Goal: Task Accomplishment & Management: Use online tool/utility

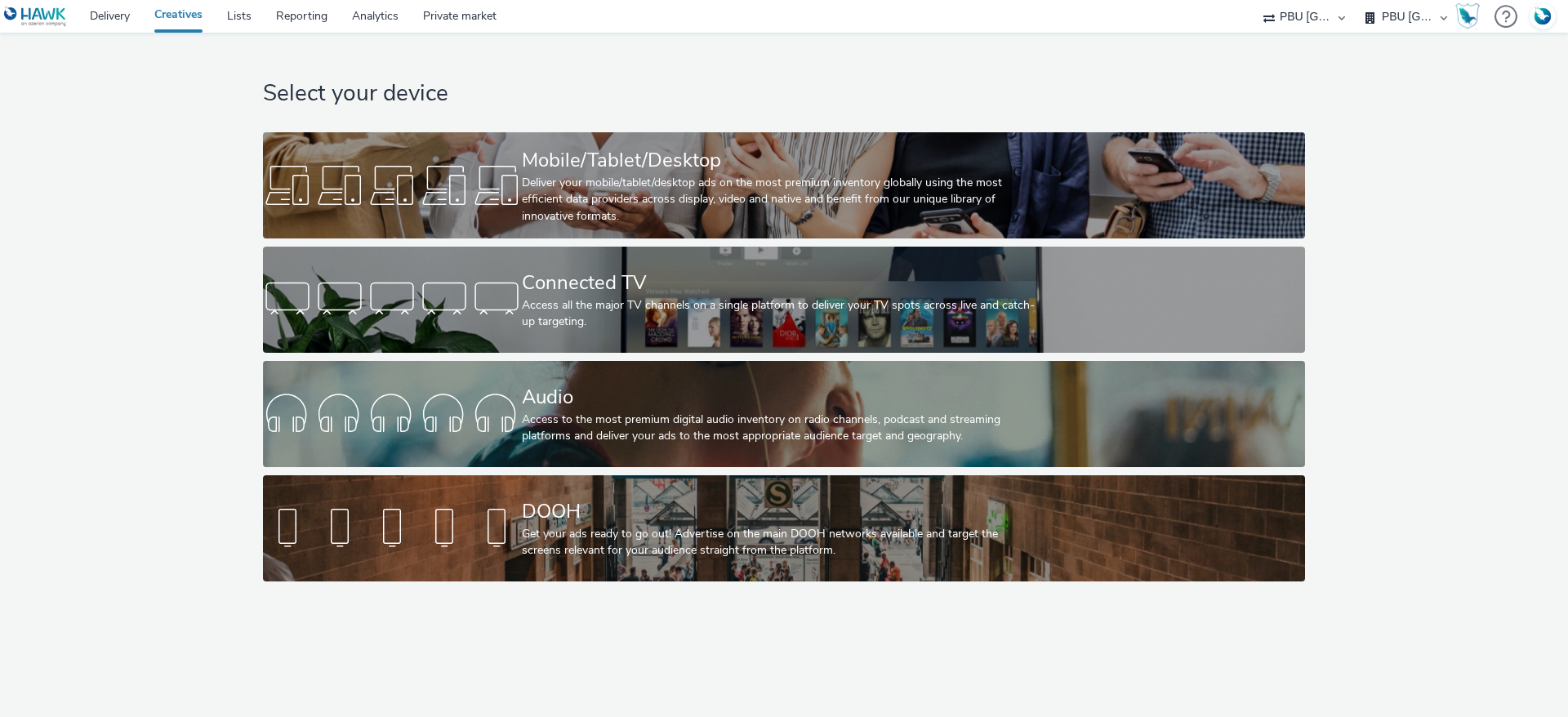
select select "38ed0f18-cbca-4106-be45-330e11e5f0af"
select select "f42c2087-8482-4af0-9099-e05519206007"
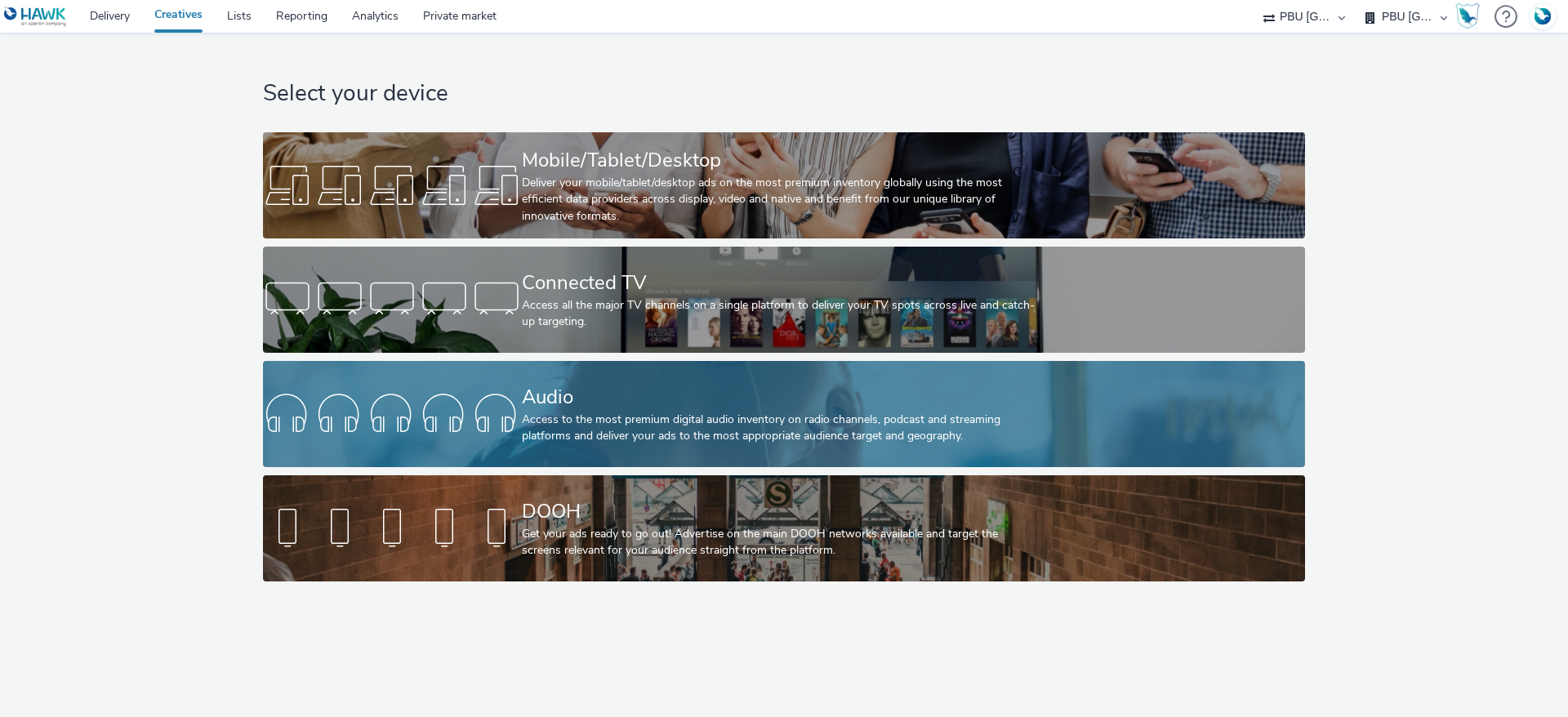
click at [549, 411] on div "Access to the most premium digital audio inventory on radio channels, podcast a…" at bounding box center [781, 428] width 518 height 34
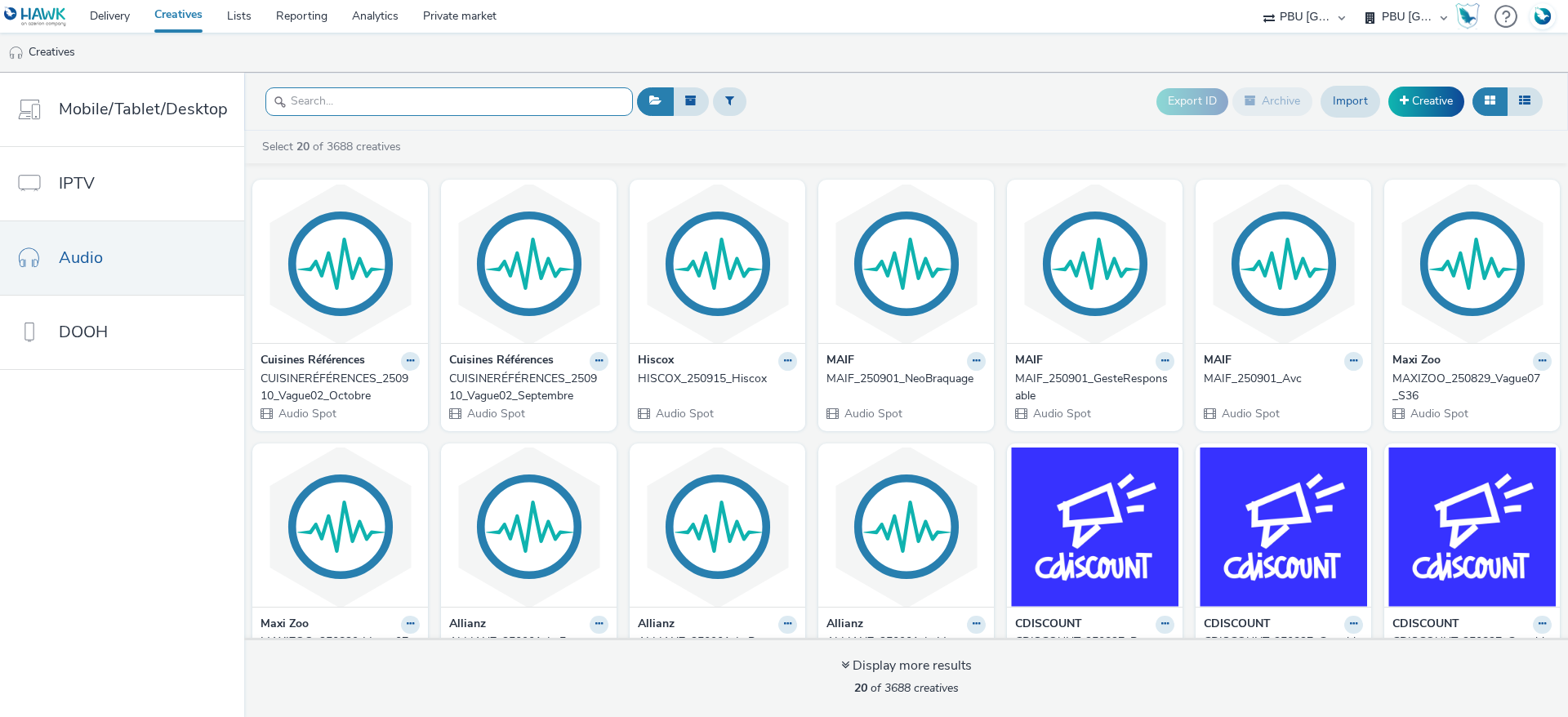
click at [507, 103] on input "text" at bounding box center [450, 102] width 367 height 29
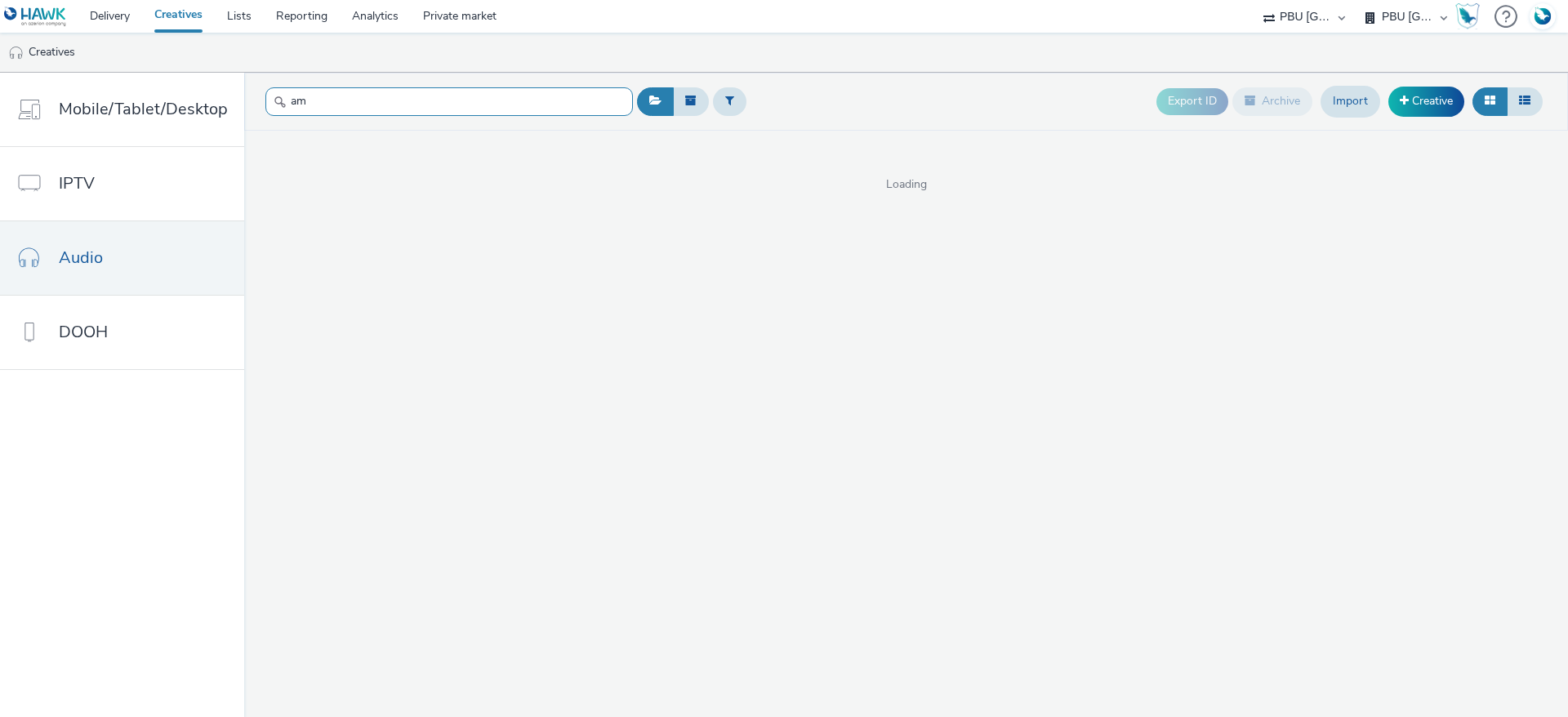
type input "a"
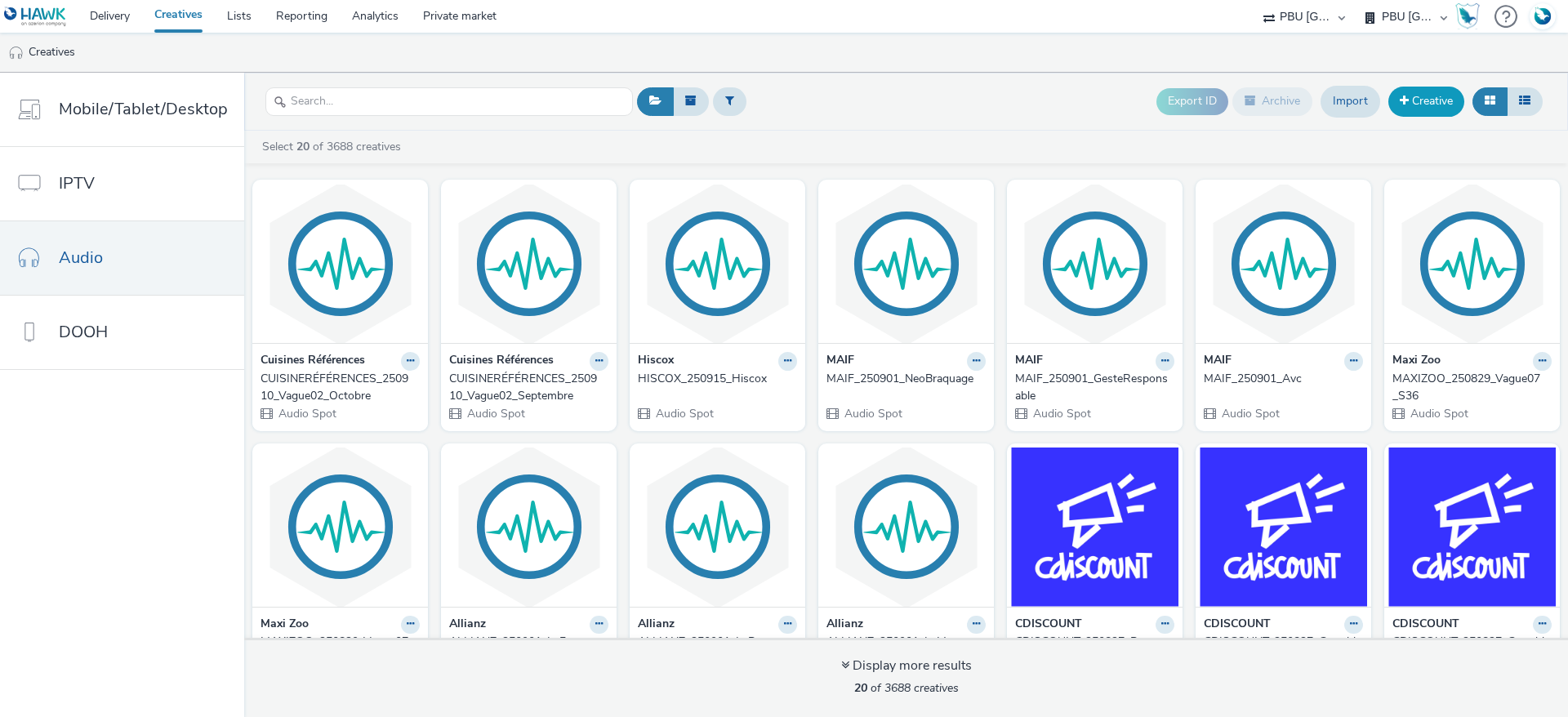
click at [1431, 97] on link "Creative" at bounding box center [1427, 101] width 76 height 30
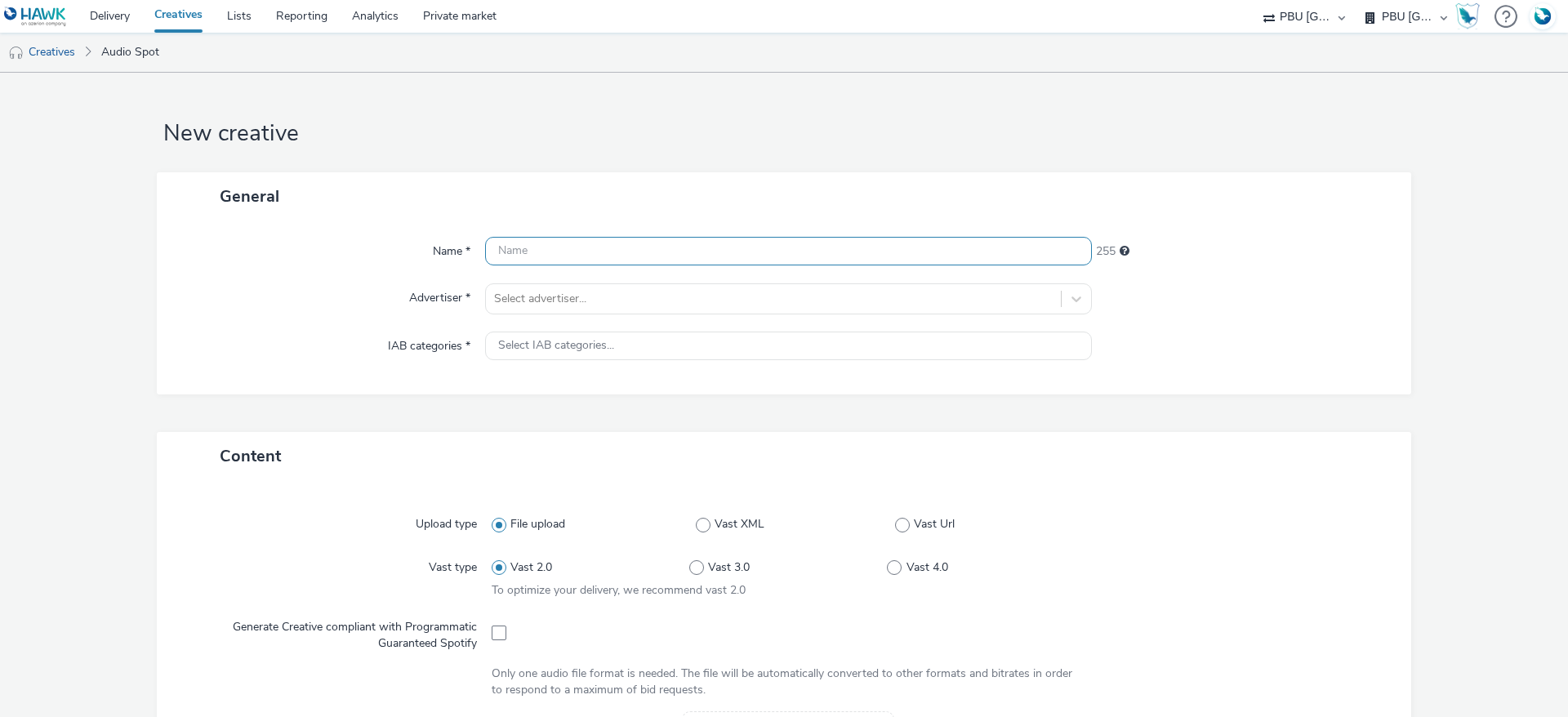
click at [588, 247] on input "text" at bounding box center [788, 251] width 607 height 29
type input "a"
click at [366, 200] on div "General" at bounding box center [784, 196] width 1255 height 48
click at [618, 243] on input "AMAZON_" at bounding box center [788, 251] width 607 height 29
type input "AMAZON_RMI H2_Transportation_Sept2025"
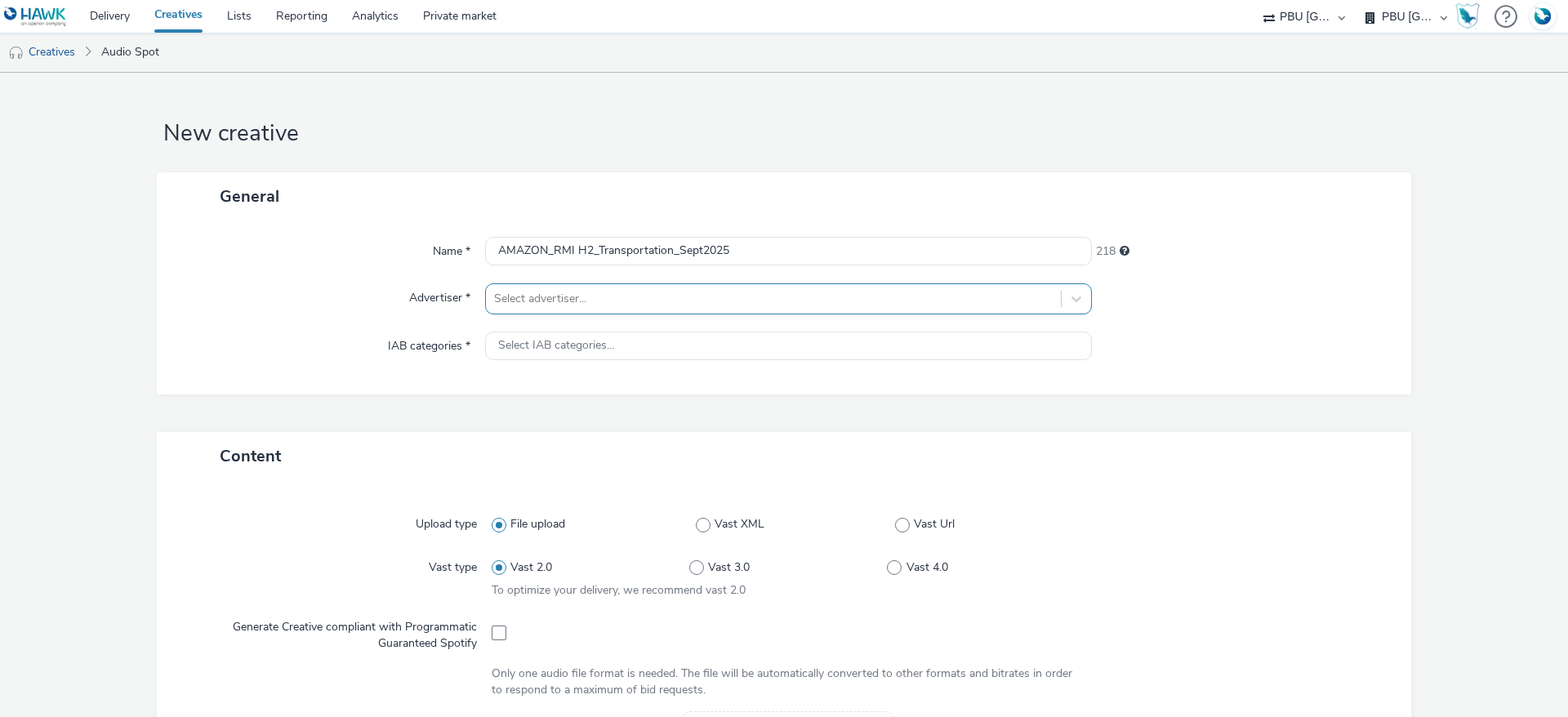
click at [582, 290] on div at bounding box center [774, 299] width 559 height 19
type input "ama"
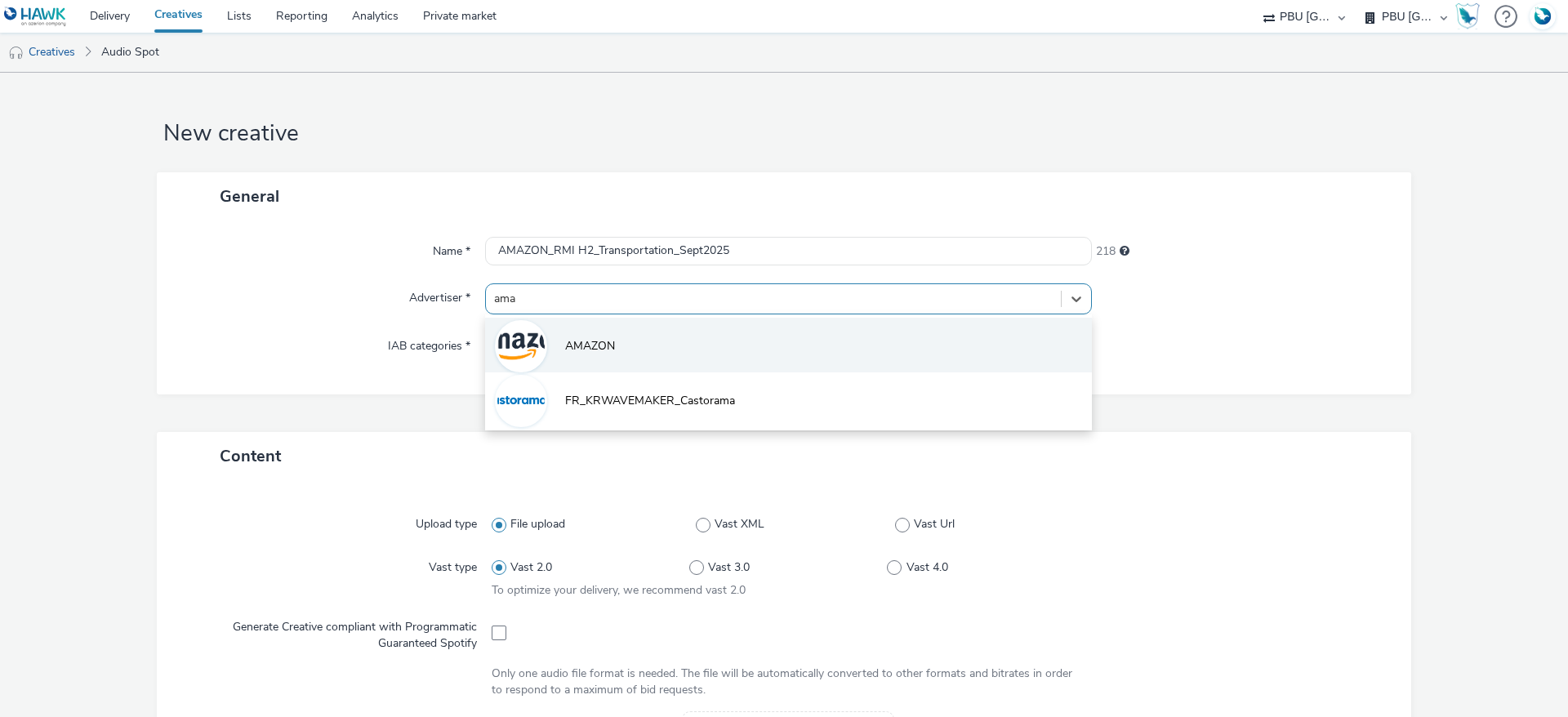
click at [629, 342] on li "AMAZON" at bounding box center [788, 345] width 607 height 55
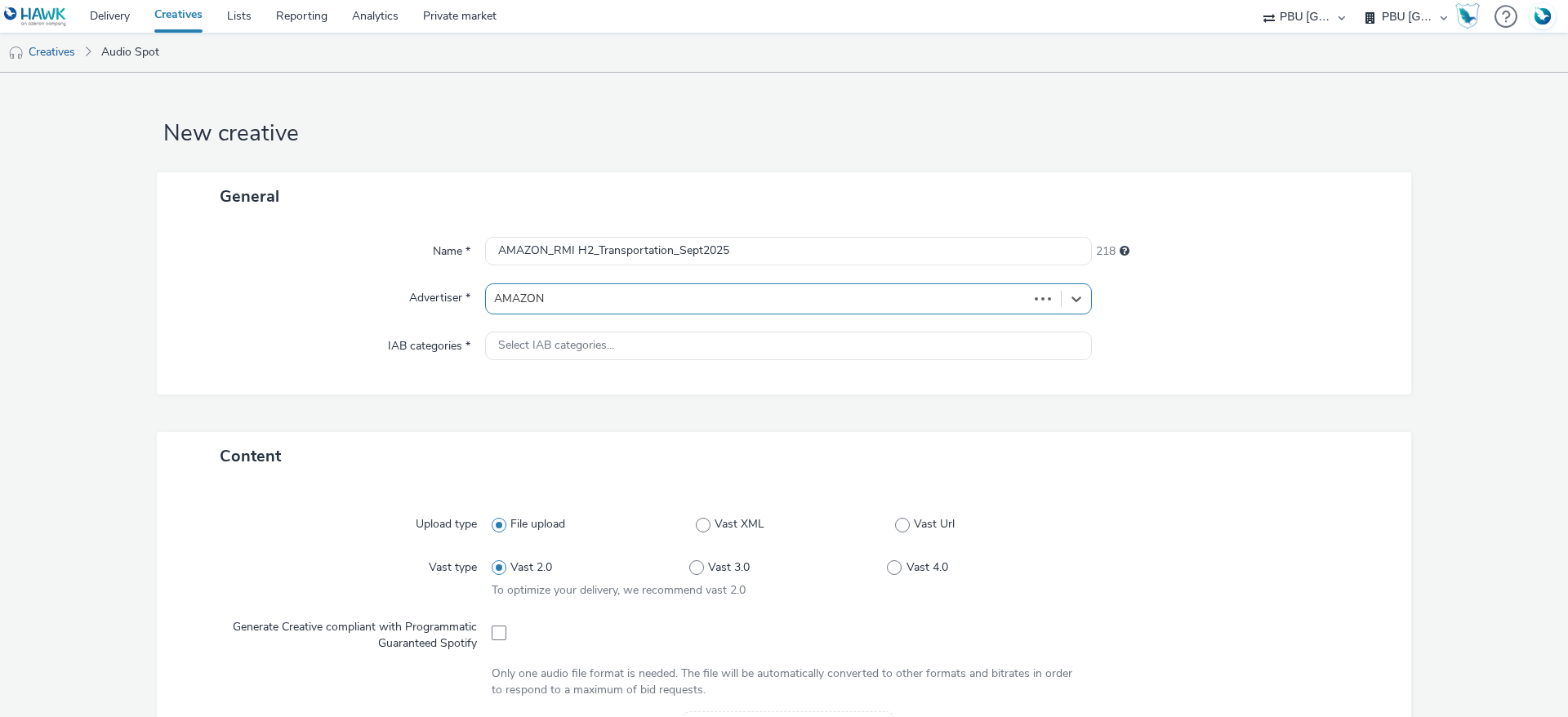
type input "http://www.amazon.fr"
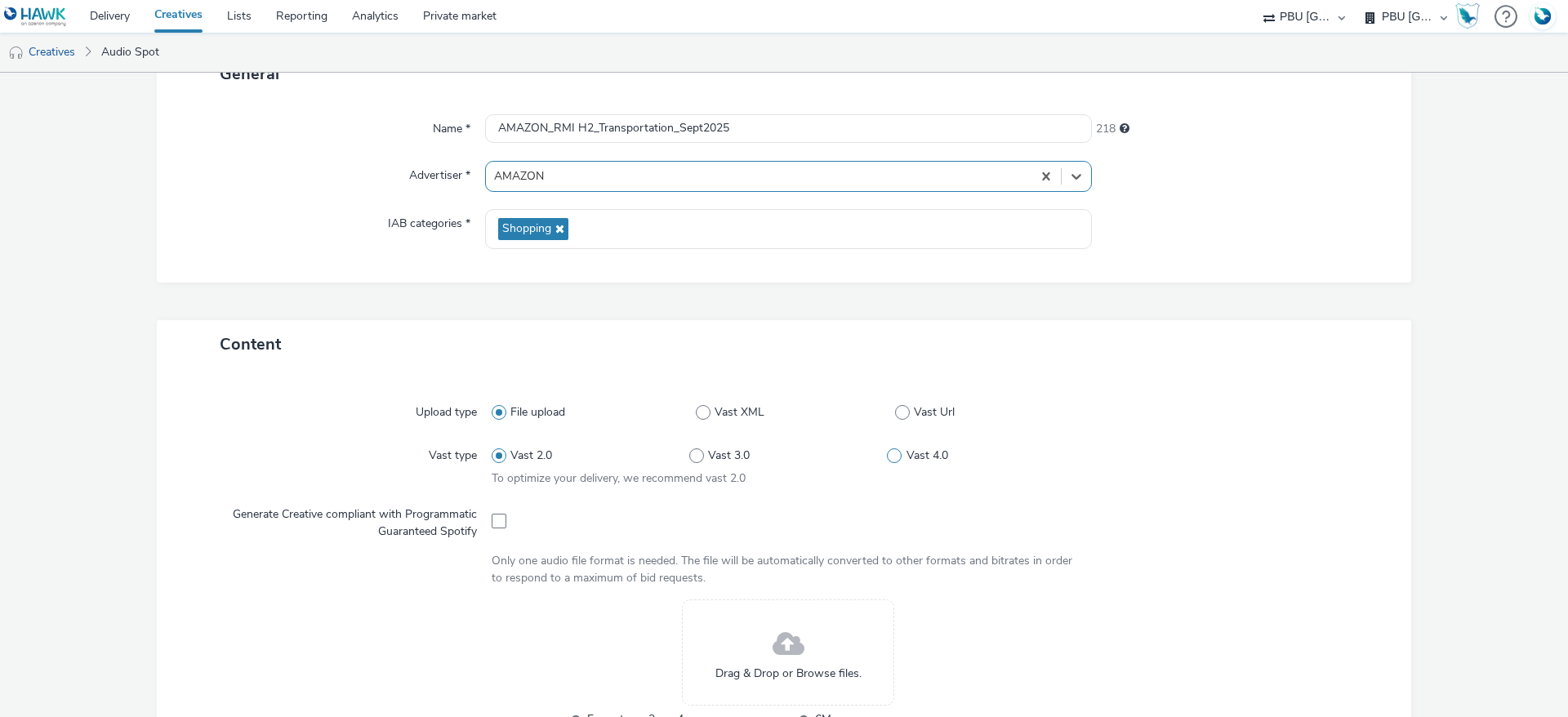
scroll to position [490, 0]
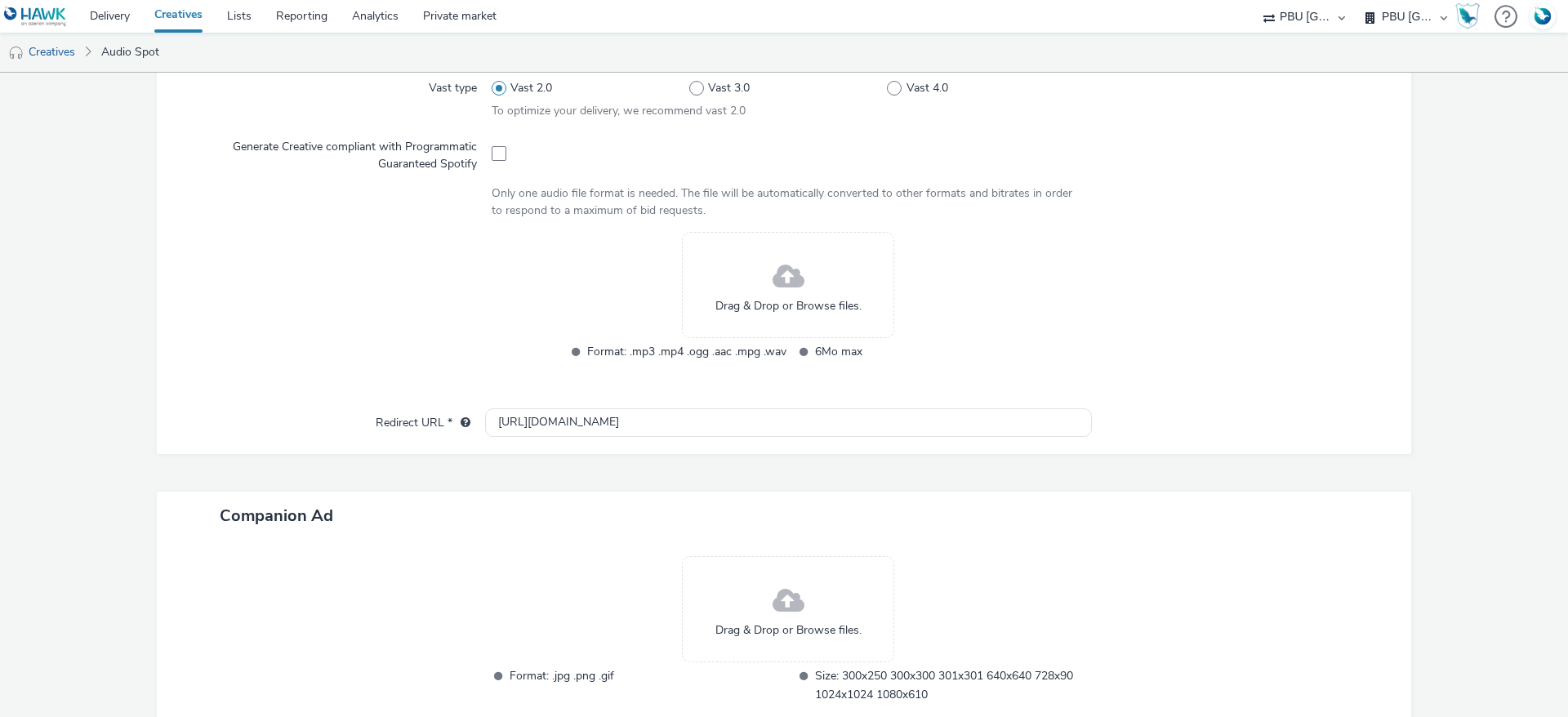
click at [775, 290] on span at bounding box center [789, 277] width 32 height 43
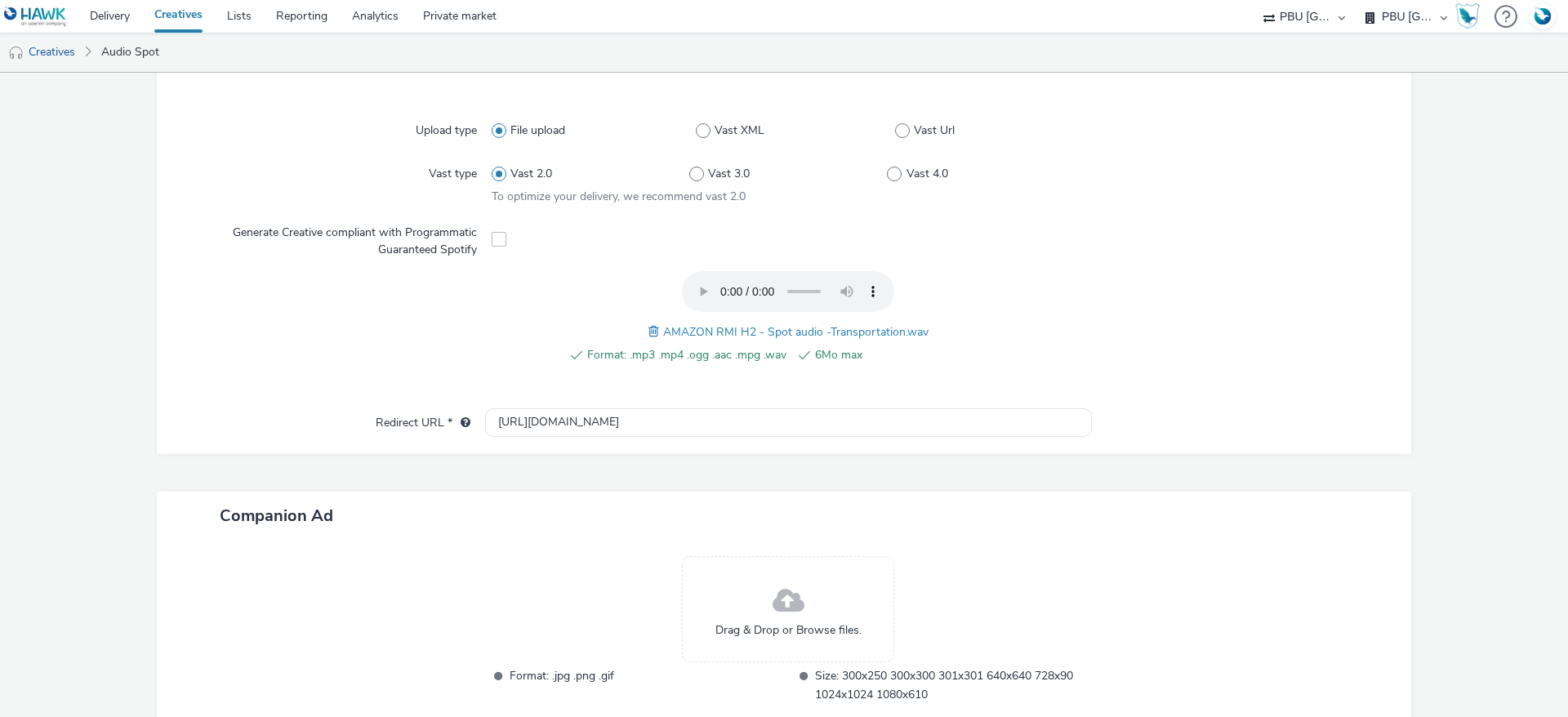
scroll to position [507, 0]
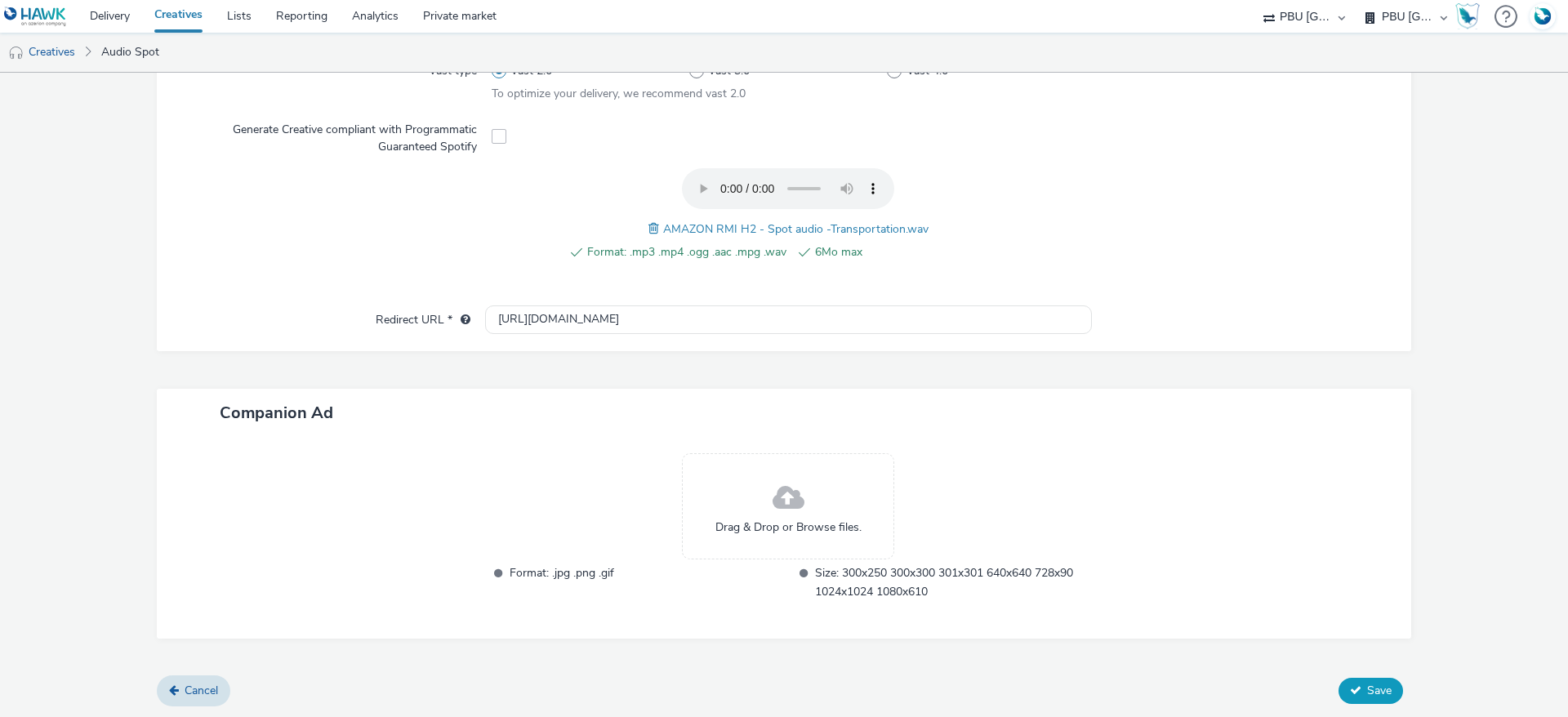
click at [1347, 694] on button "Save" at bounding box center [1371, 691] width 64 height 26
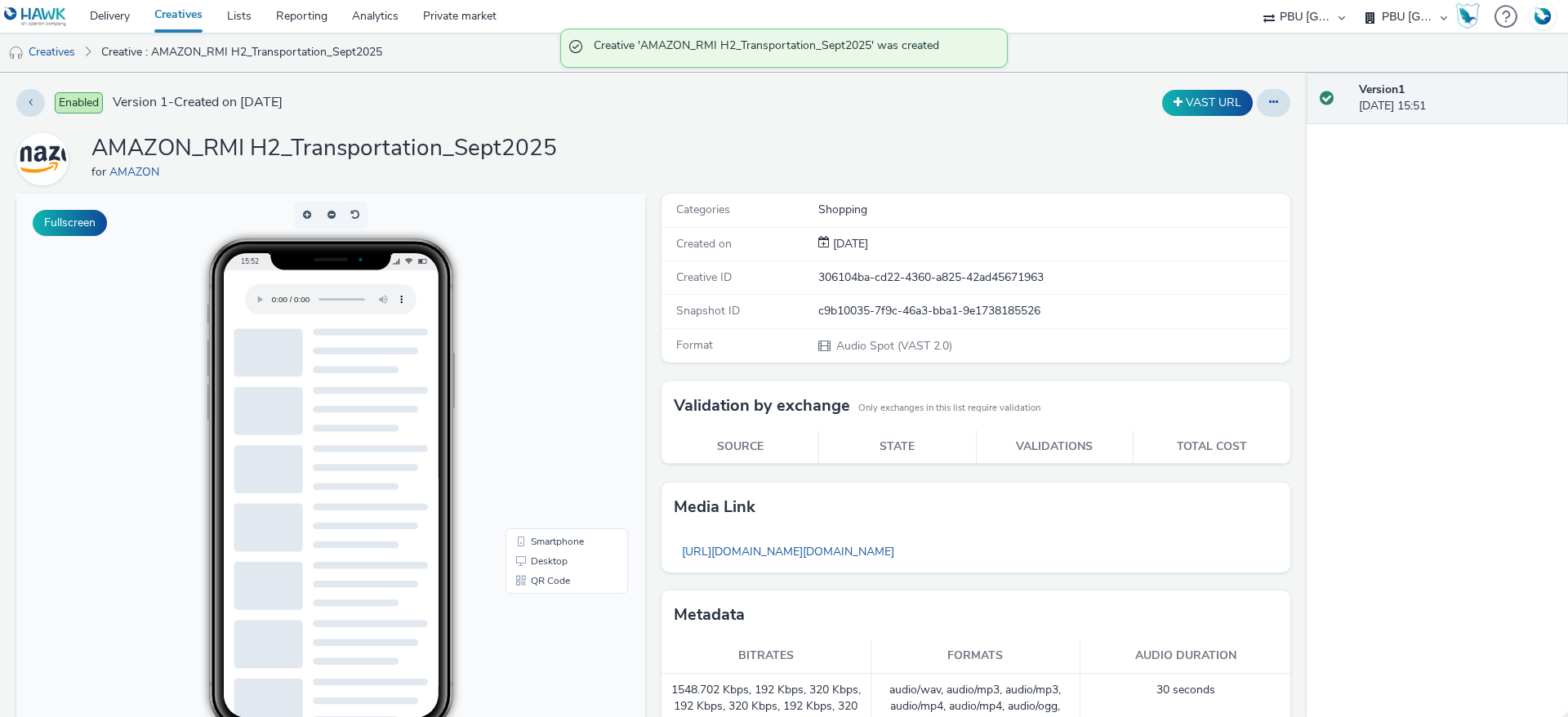
click at [185, 19] on link "Creatives" at bounding box center [179, 16] width 73 height 33
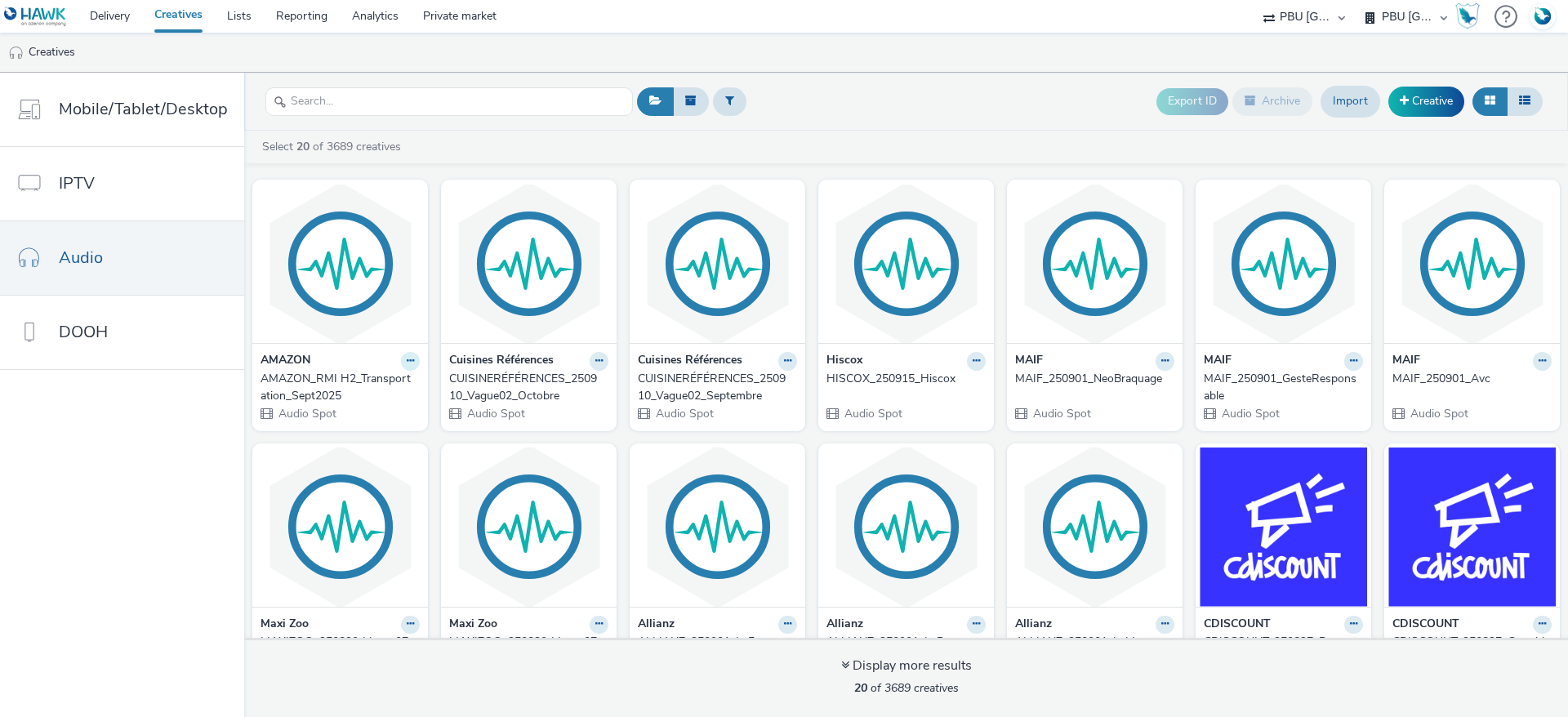
click at [406, 356] on icon at bounding box center [410, 361] width 8 height 10
click at [342, 411] on link "Duplicate" at bounding box center [358, 422] width 123 height 33
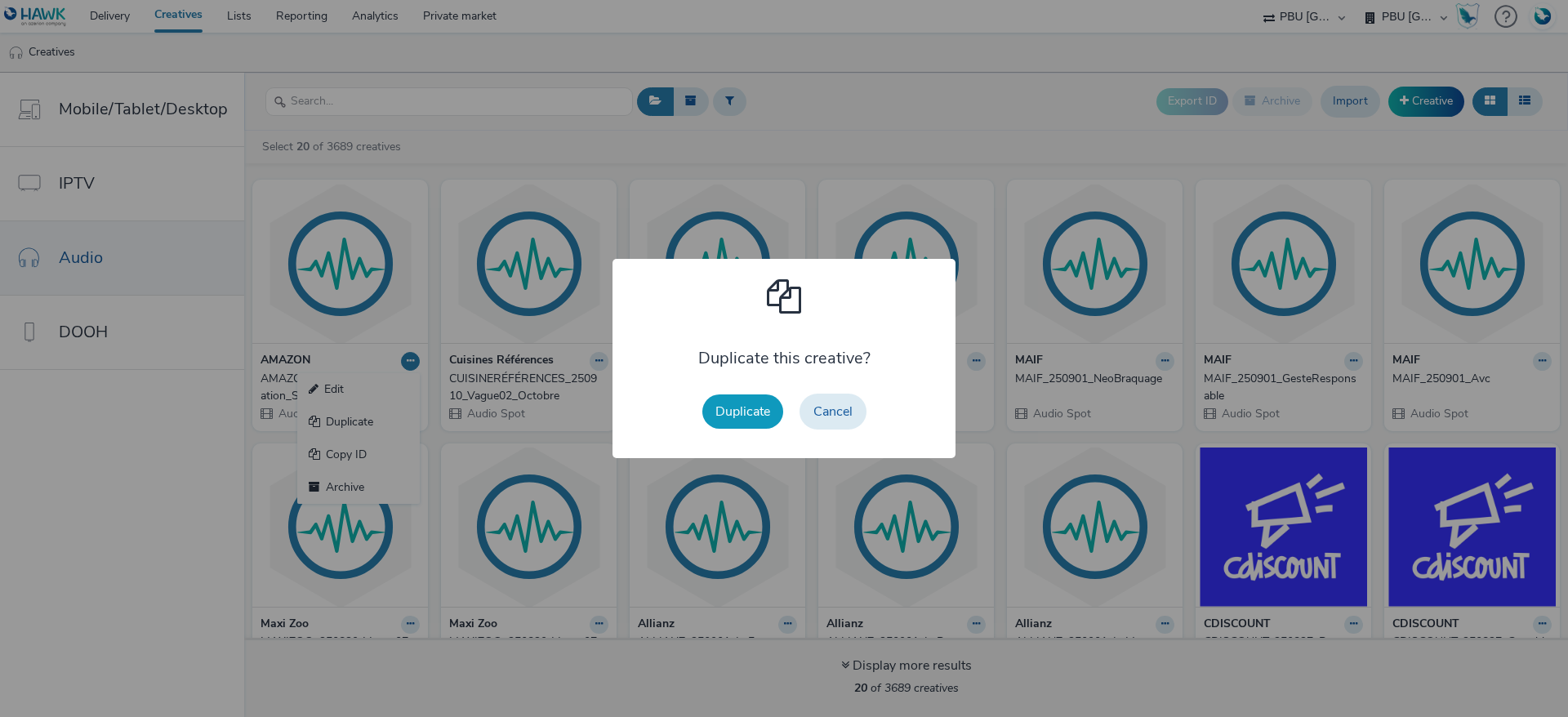
click at [751, 418] on button "Duplicate" at bounding box center [743, 411] width 81 height 35
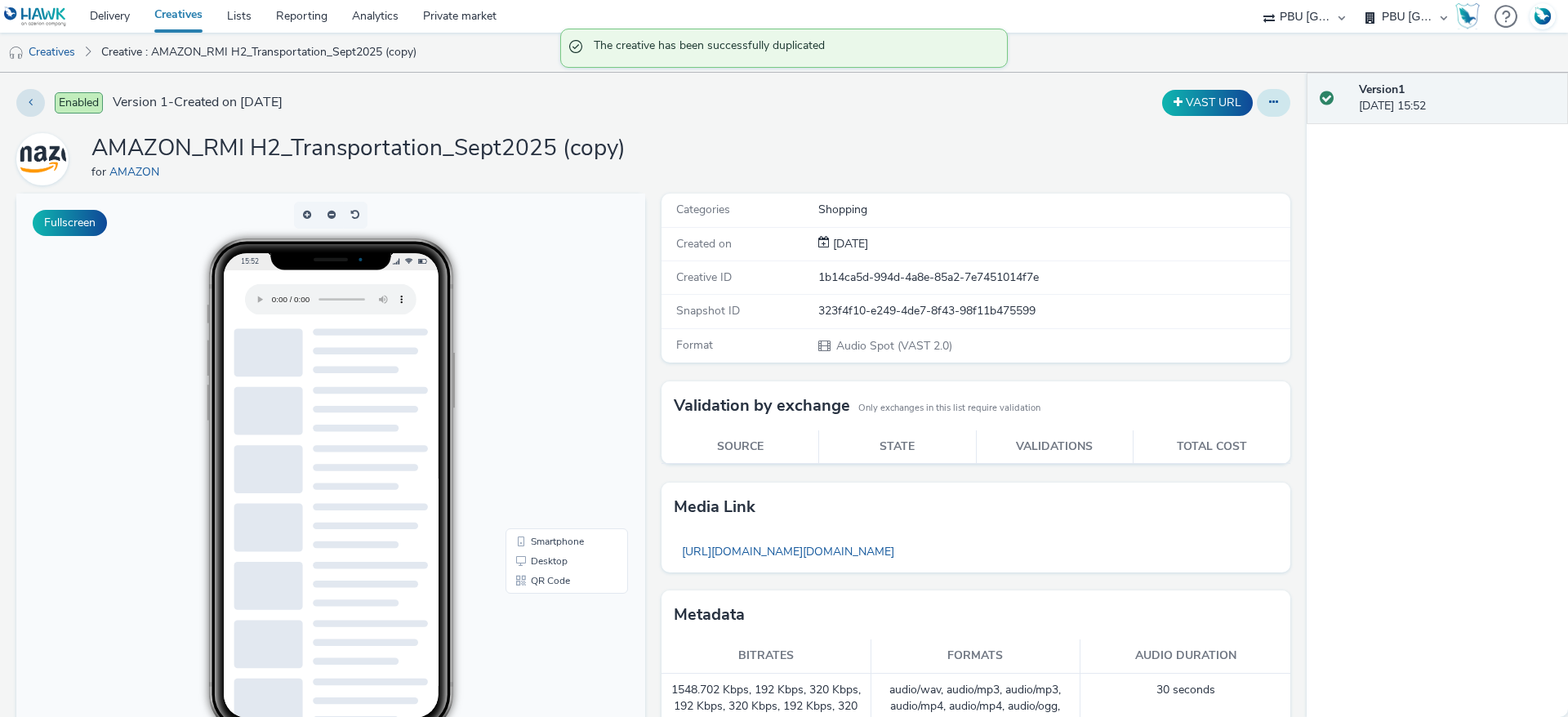
click at [1269, 102] on icon at bounding box center [1273, 102] width 9 height 12
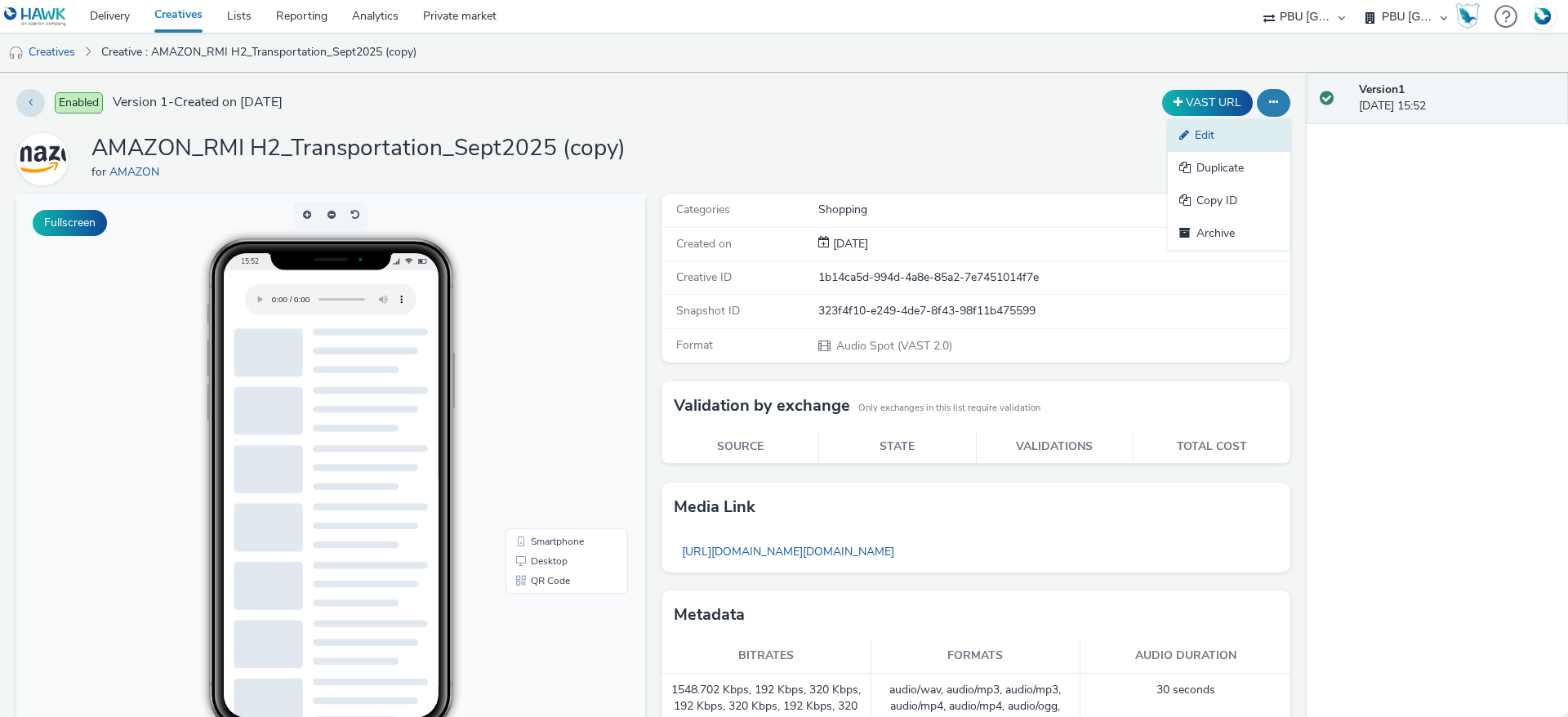
click at [1233, 128] on link "Edit" at bounding box center [1229, 135] width 123 height 33
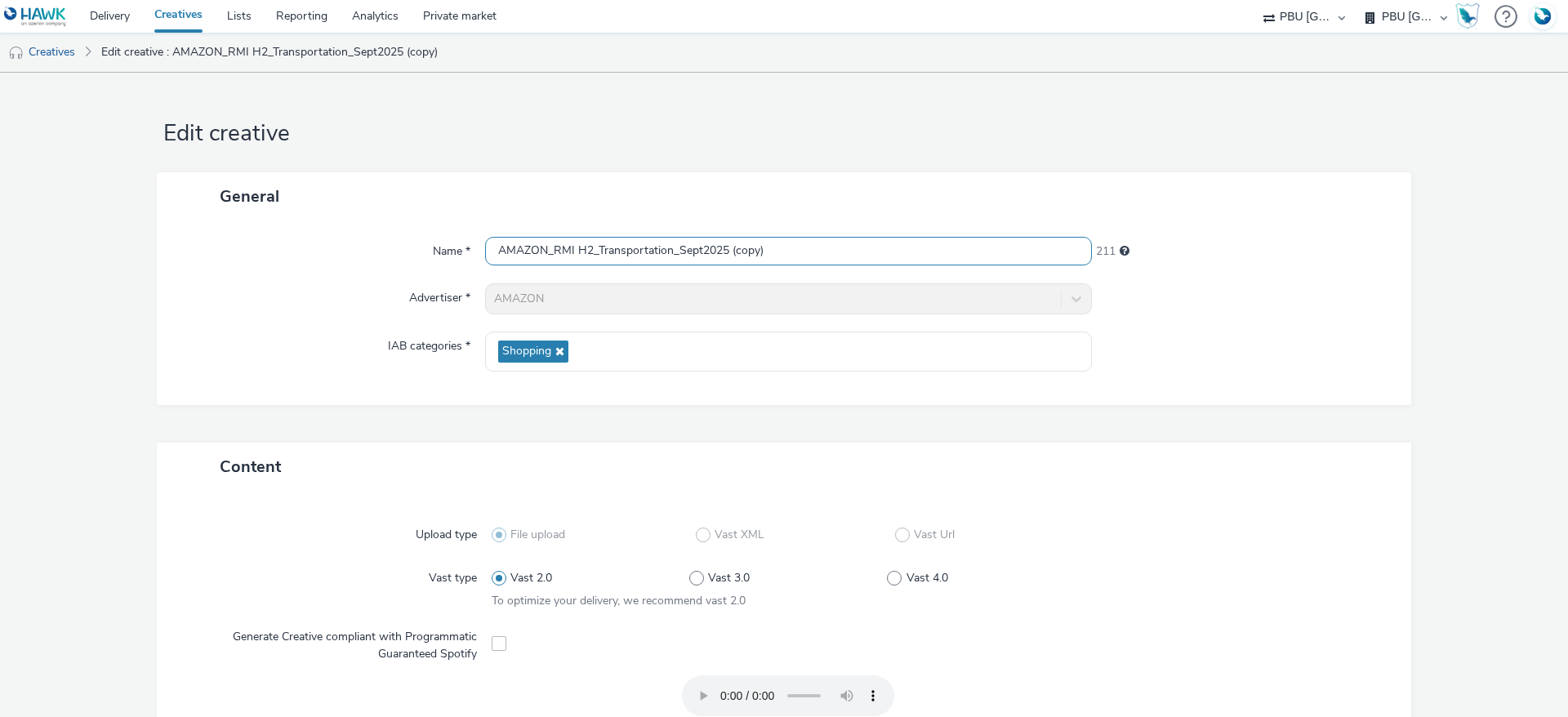
drag, startPoint x: 787, startPoint y: 252, endPoint x: 726, endPoint y: 251, distance: 61.0
click at [726, 251] on input "AMAZON_RMI H2_Transportation_Sept2025 (copy)" at bounding box center [788, 251] width 607 height 29
drag, startPoint x: 664, startPoint y: 250, endPoint x: 594, endPoint y: 245, distance: 70.2
click at [594, 245] on input "AMAZON_RMI H2_Transportation_Sept2025" at bounding box center [788, 251] width 607 height 29
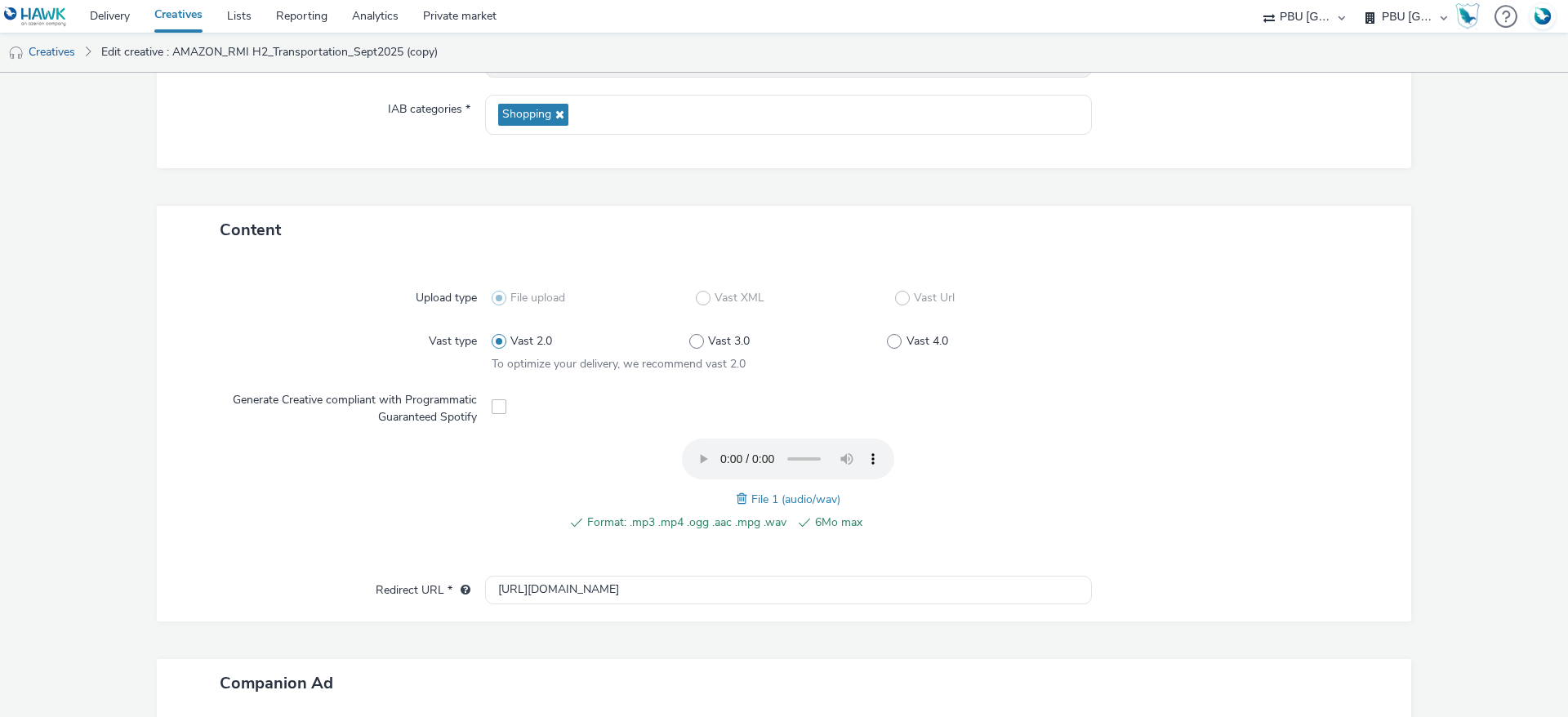
scroll to position [245, 0]
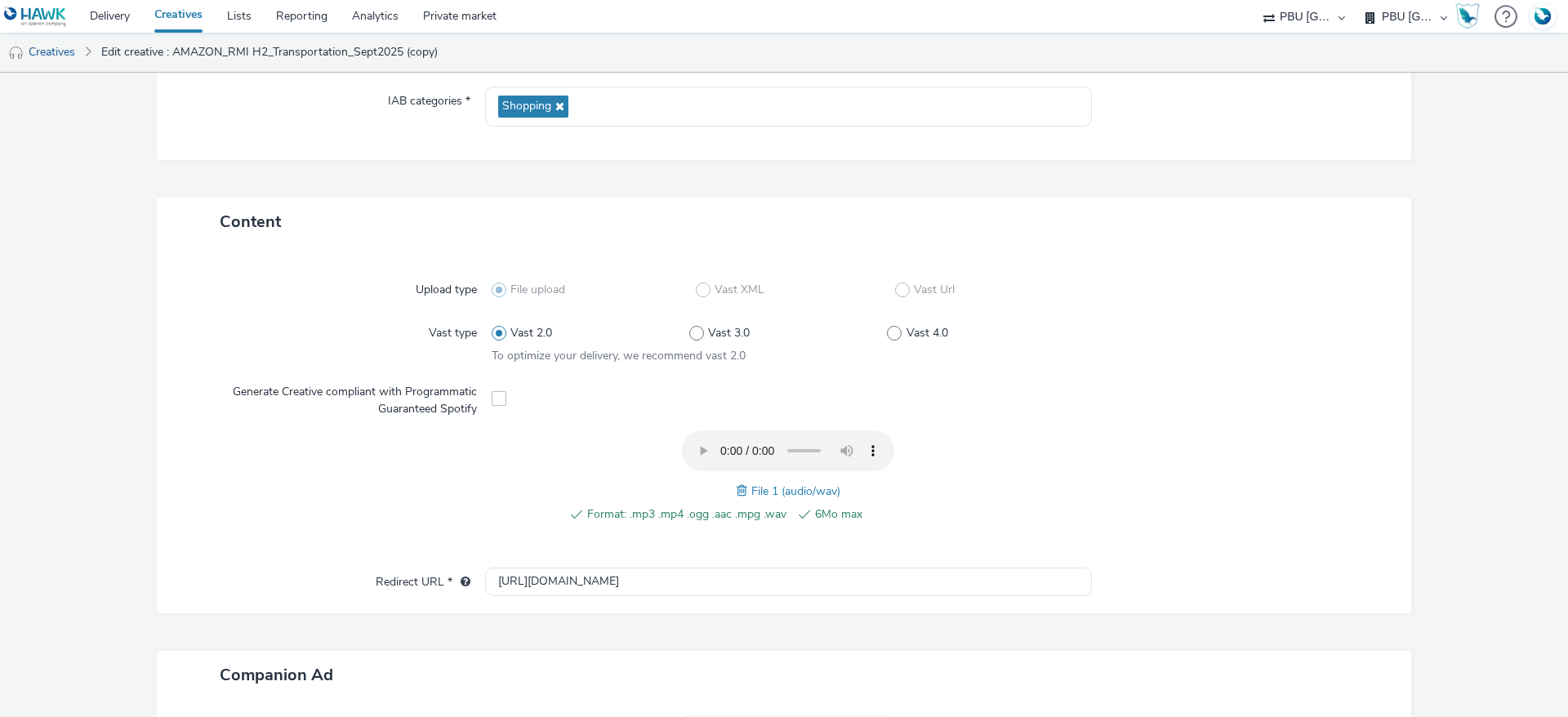
type input "AMAZON_RMI H2_Packaging_Sept2025"
click at [737, 493] on span at bounding box center [743, 490] width 14 height 18
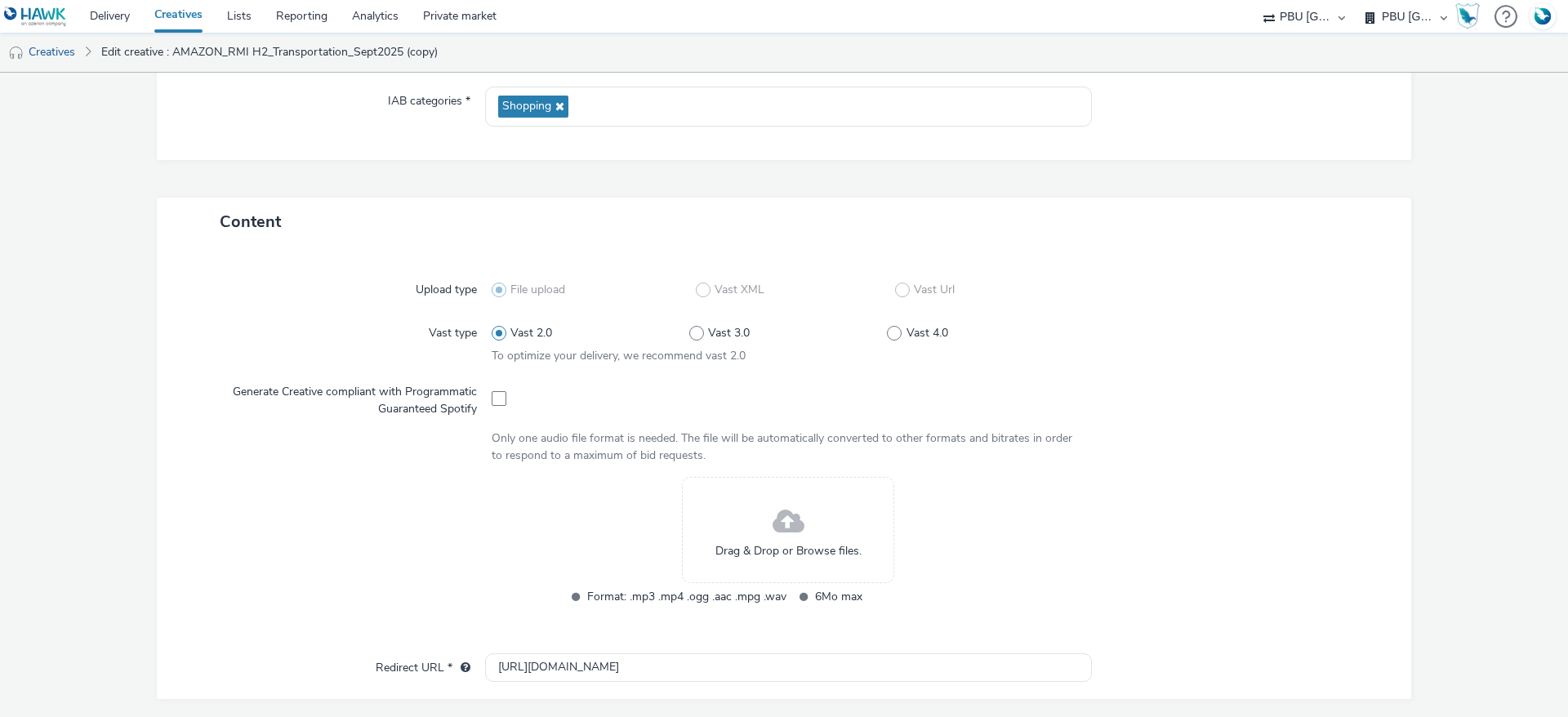
click at [743, 523] on div "Drag & Drop or Browse files." at bounding box center [788, 529] width 213 height 106
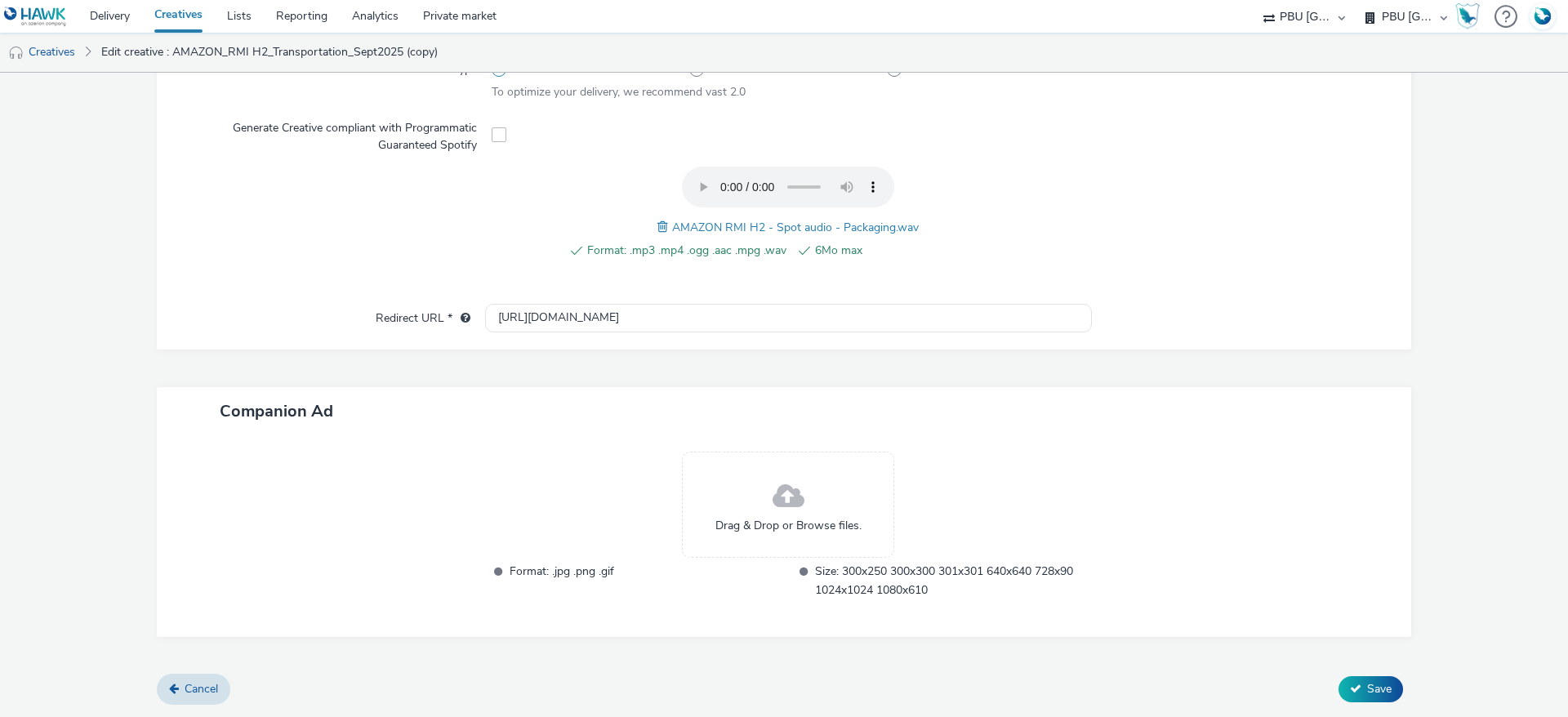
scroll to position [507, 0]
click at [1339, 694] on button "Save" at bounding box center [1371, 691] width 64 height 26
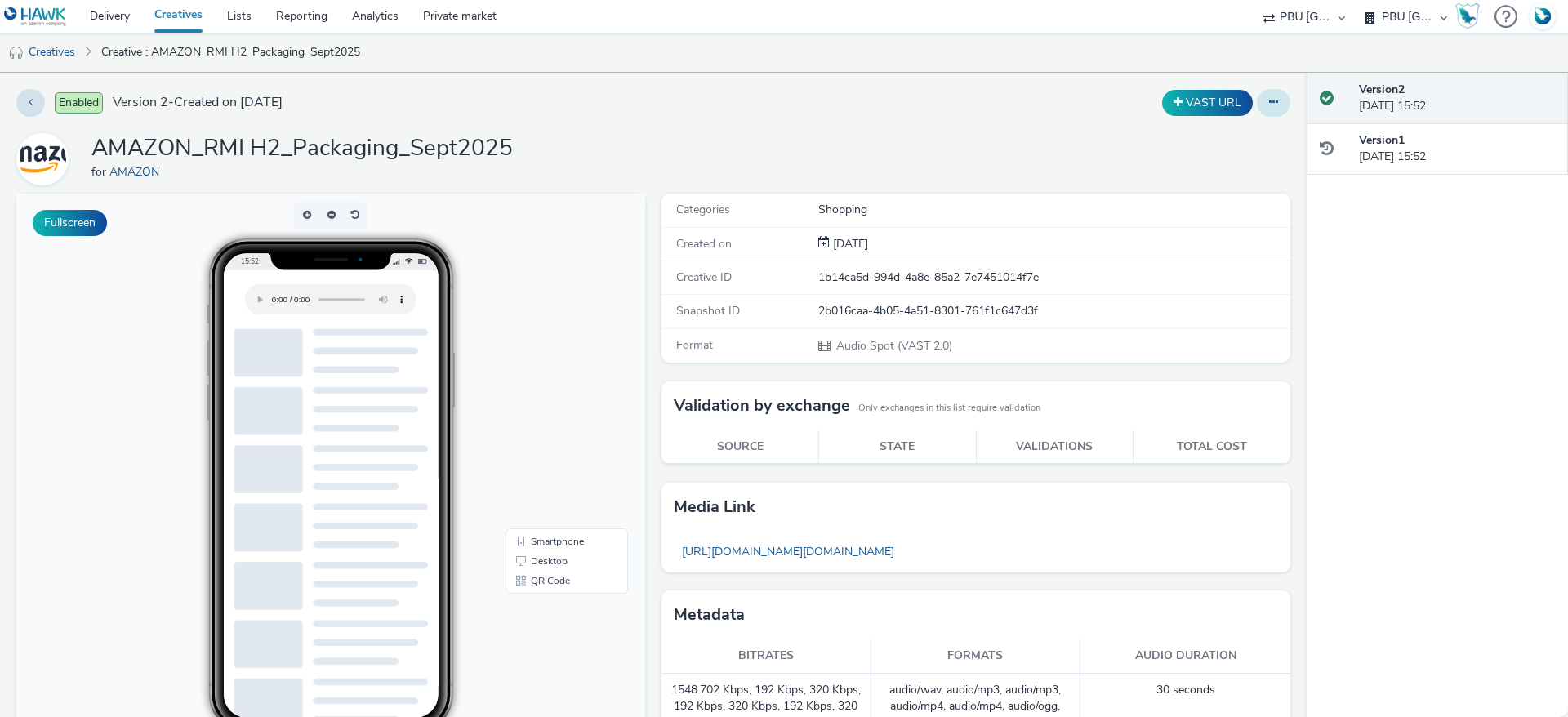
click at [1269, 104] on icon at bounding box center [1273, 102] width 9 height 12
click at [1220, 176] on link "Duplicate" at bounding box center [1229, 168] width 123 height 33
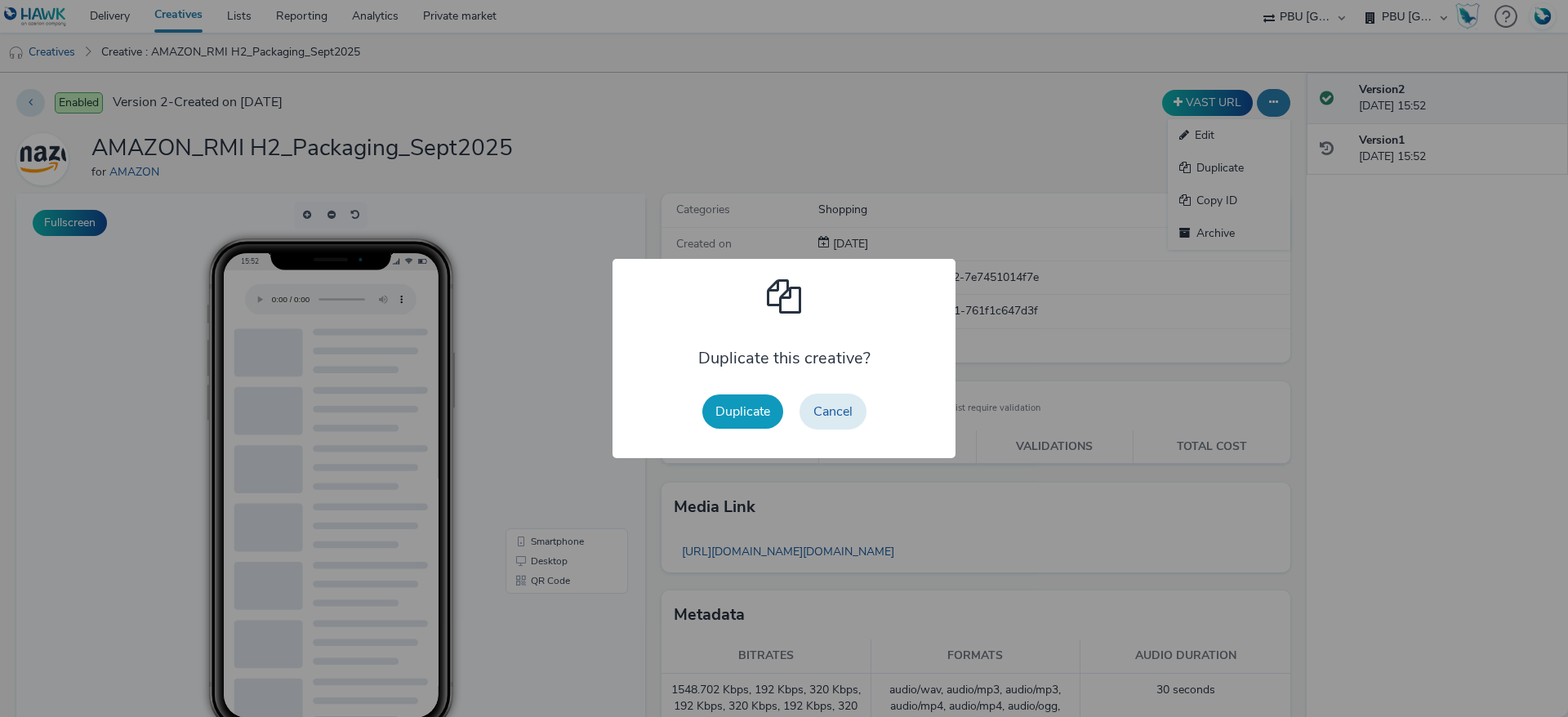
click at [732, 420] on button "Duplicate" at bounding box center [743, 411] width 81 height 35
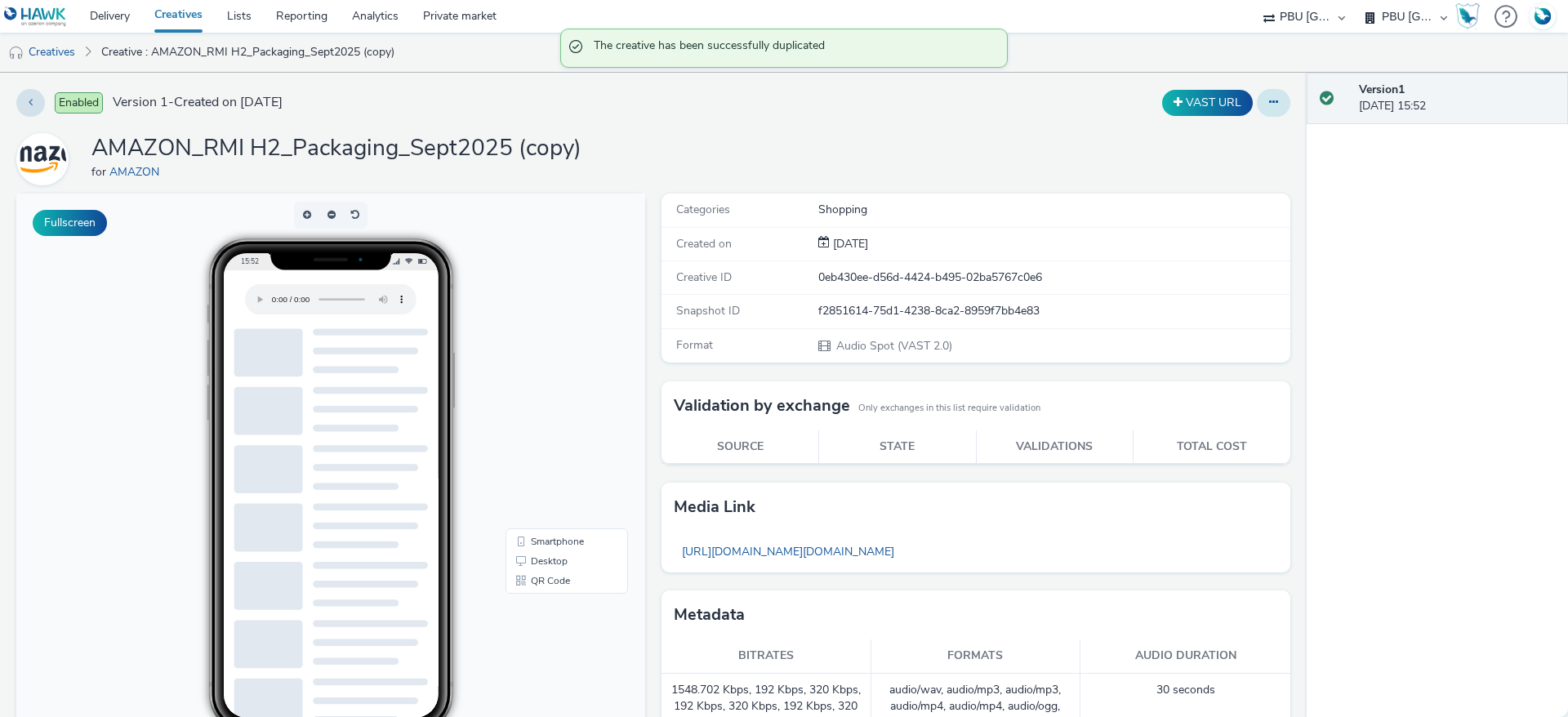
click at [1269, 104] on icon at bounding box center [1273, 102] width 9 height 12
click at [1209, 134] on link "Edit" at bounding box center [1229, 135] width 123 height 33
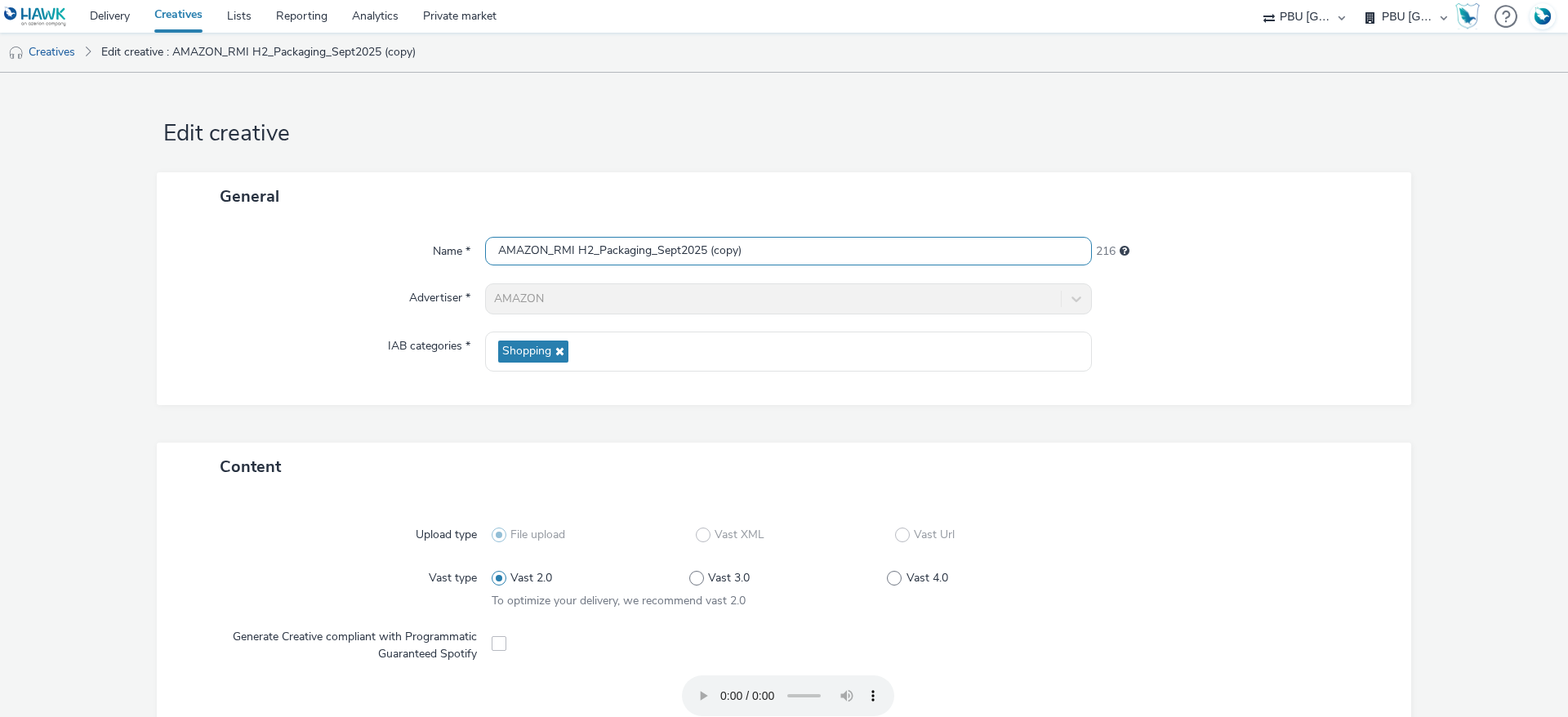
drag, startPoint x: 754, startPoint y: 259, endPoint x: 704, endPoint y: 248, distance: 51.2
click at [704, 248] on input "AMAZON_RMI H2_Packaging_Sept2025 (copy)" at bounding box center [788, 251] width 607 height 29
drag, startPoint x: 648, startPoint y: 247, endPoint x: 591, endPoint y: 251, distance: 57.1
click at [591, 251] on input "AMAZON_RMI H2_Packaging_Sept2025" at bounding box center [788, 251] width 607 height 29
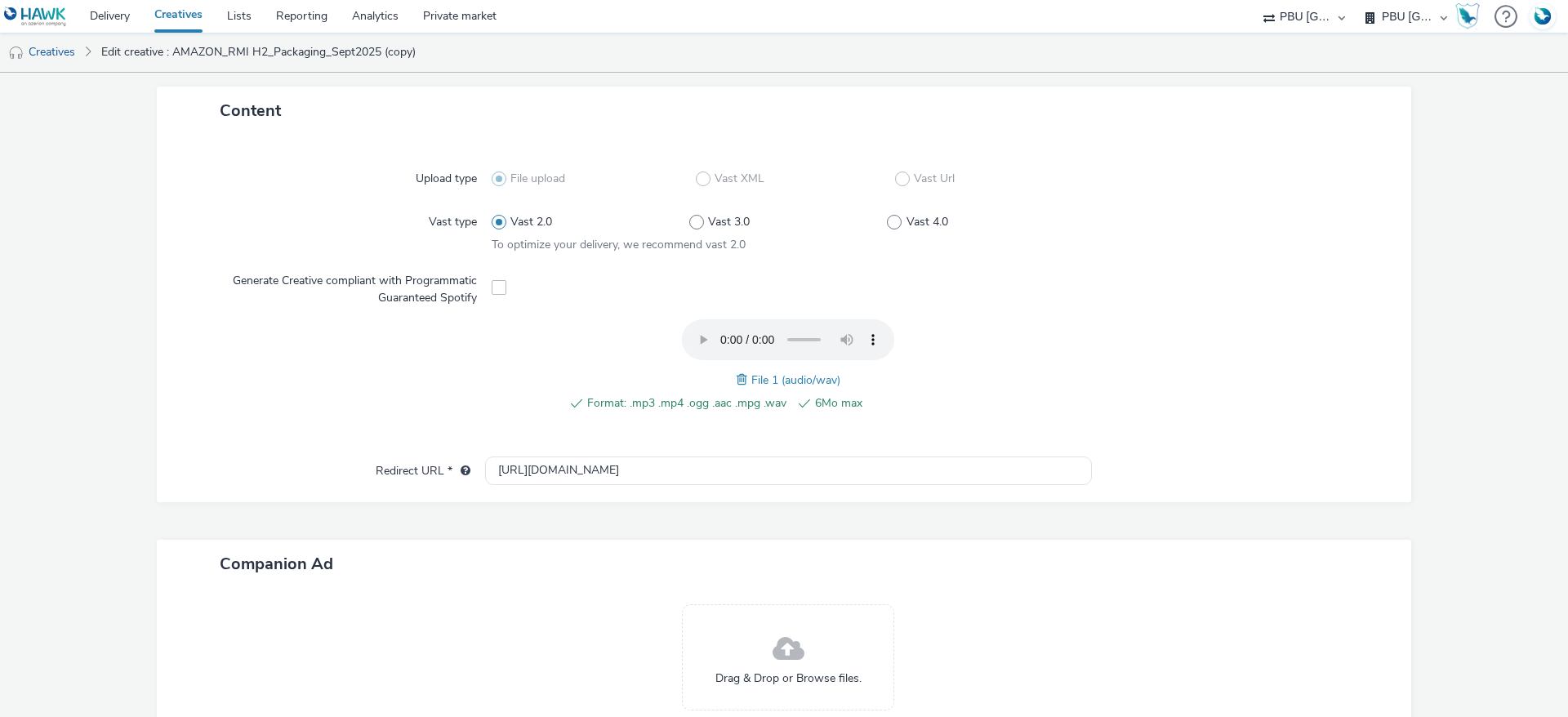
scroll to position [367, 0]
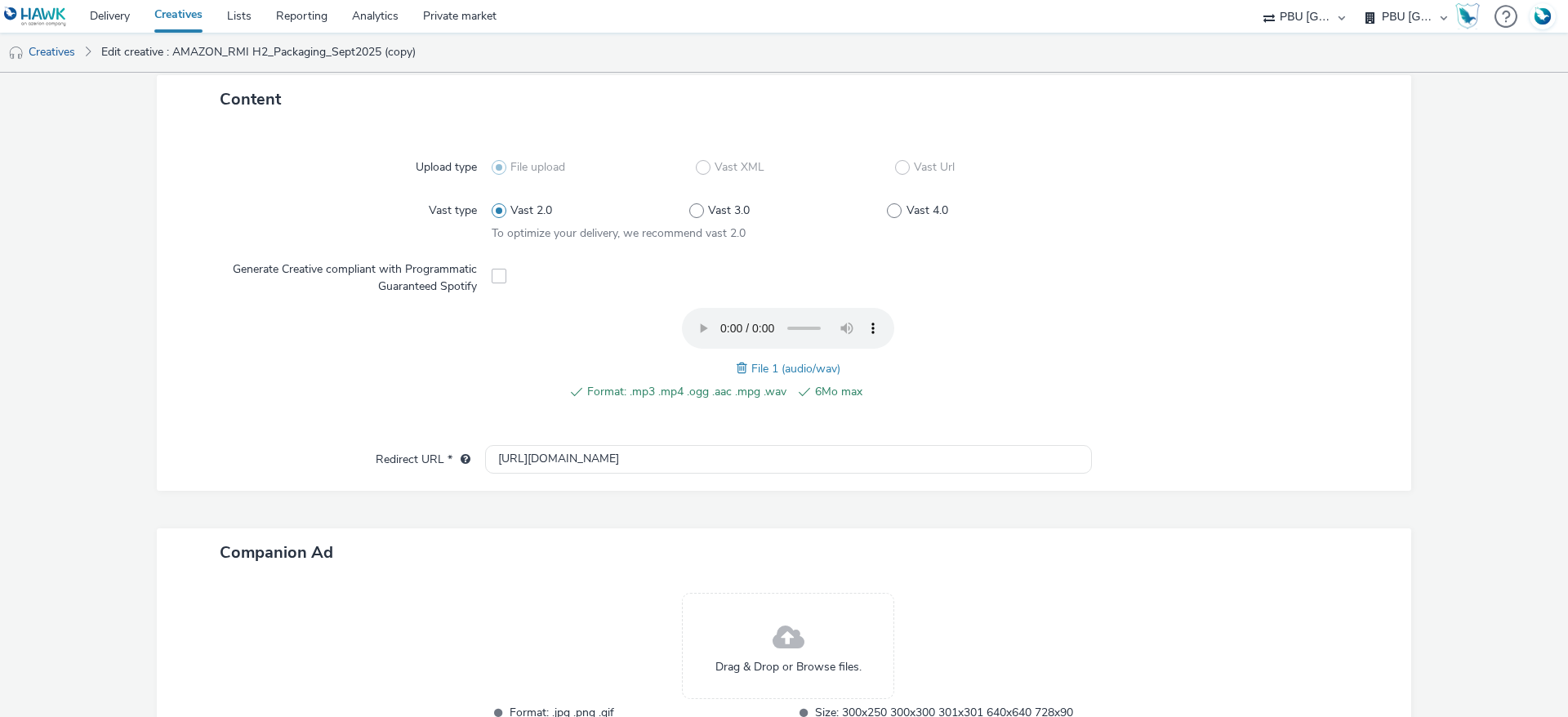
type input "AMAZON_RMI H2_Family Flex_Sept2025"
click at [737, 372] on span at bounding box center [743, 367] width 14 height 18
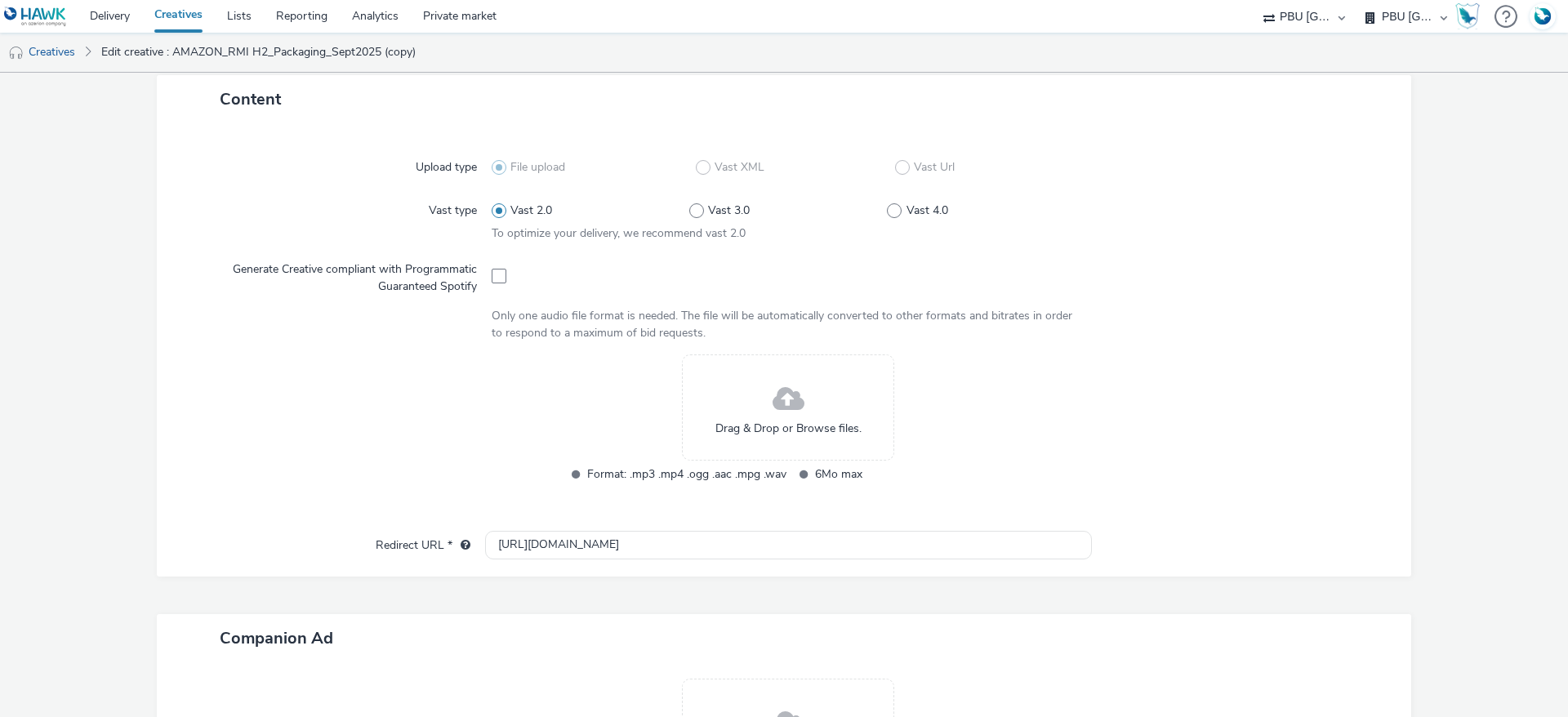
click at [709, 400] on div "Drag & Drop or Browse files." at bounding box center [788, 407] width 213 height 106
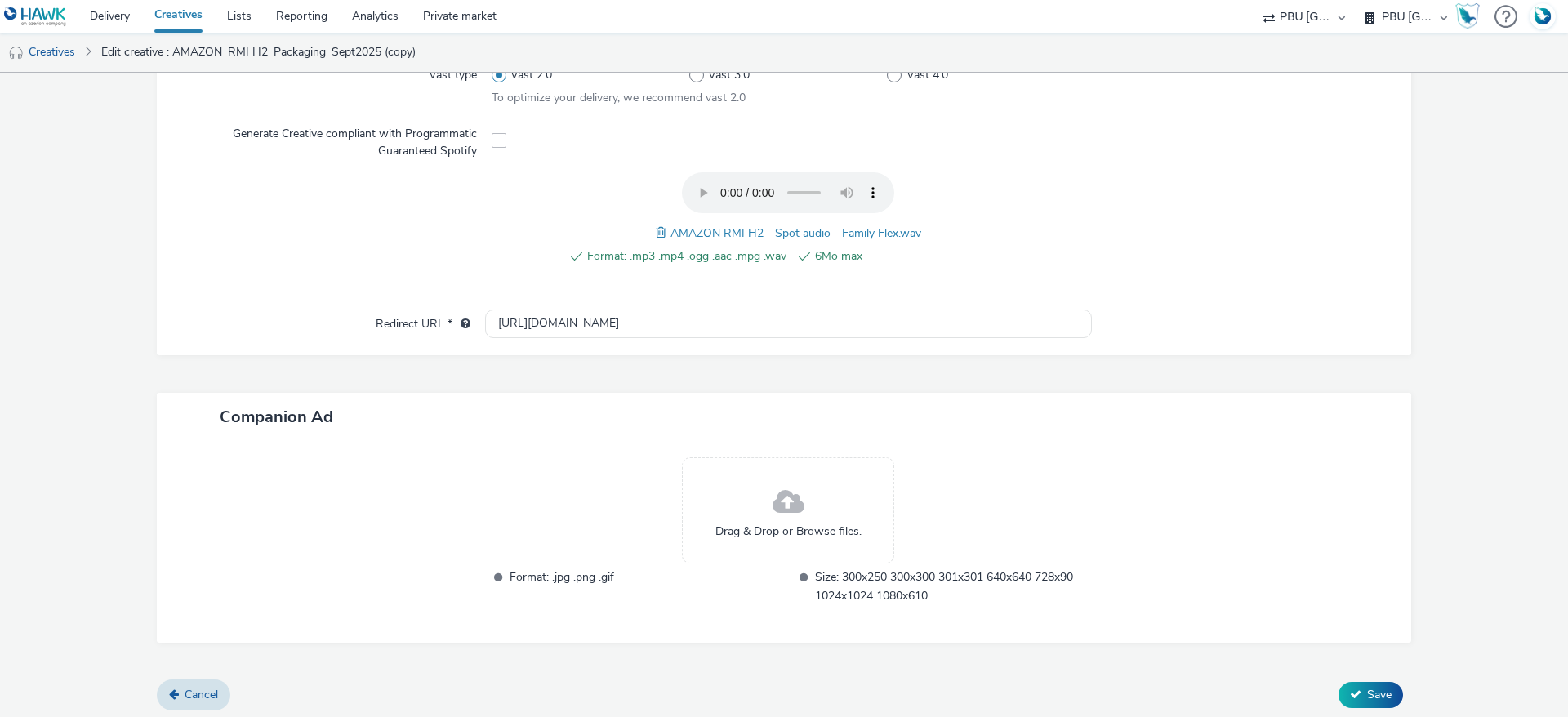
scroll to position [507, 0]
click at [1349, 682] on button "Save" at bounding box center [1371, 691] width 64 height 26
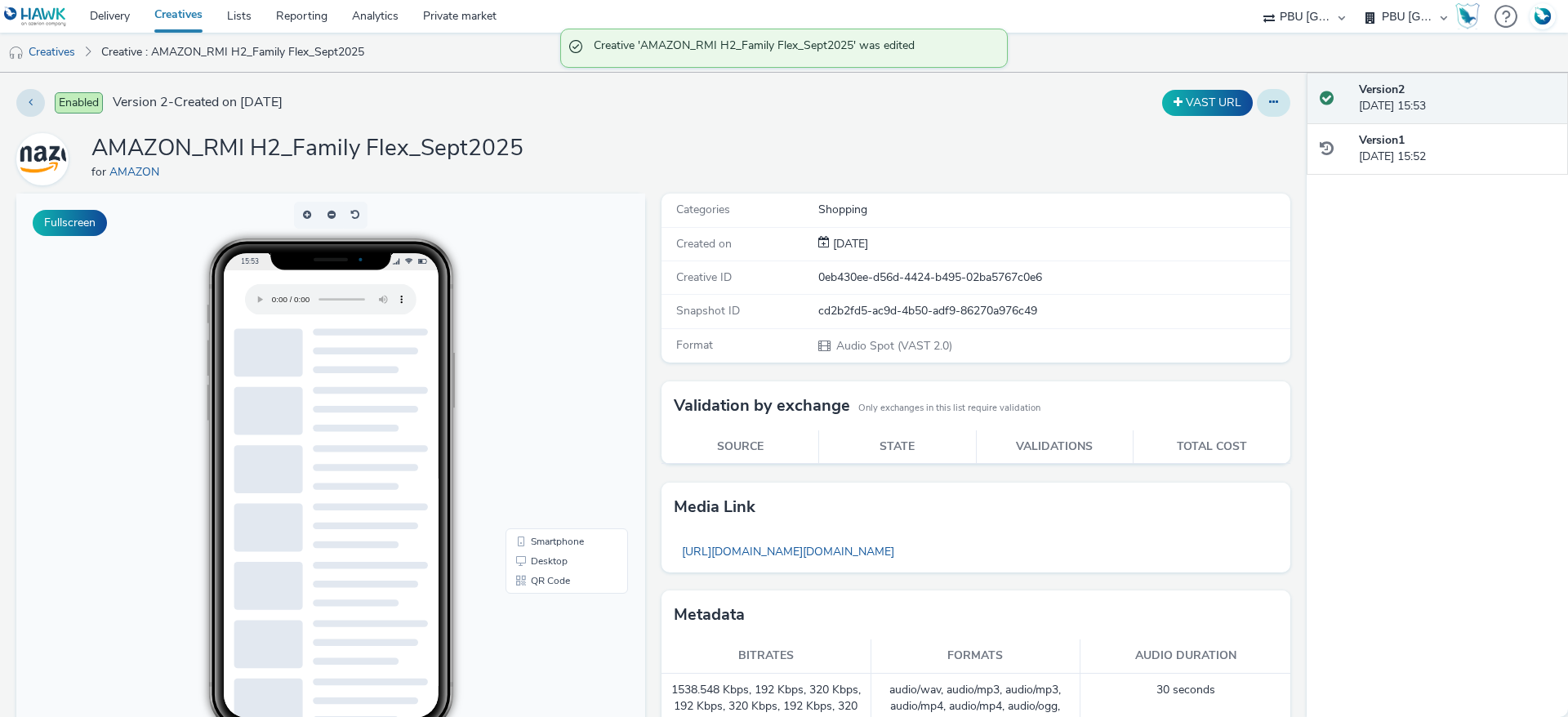
click at [1269, 106] on icon at bounding box center [1273, 102] width 9 height 12
click at [1199, 169] on link "Duplicate" at bounding box center [1229, 168] width 123 height 33
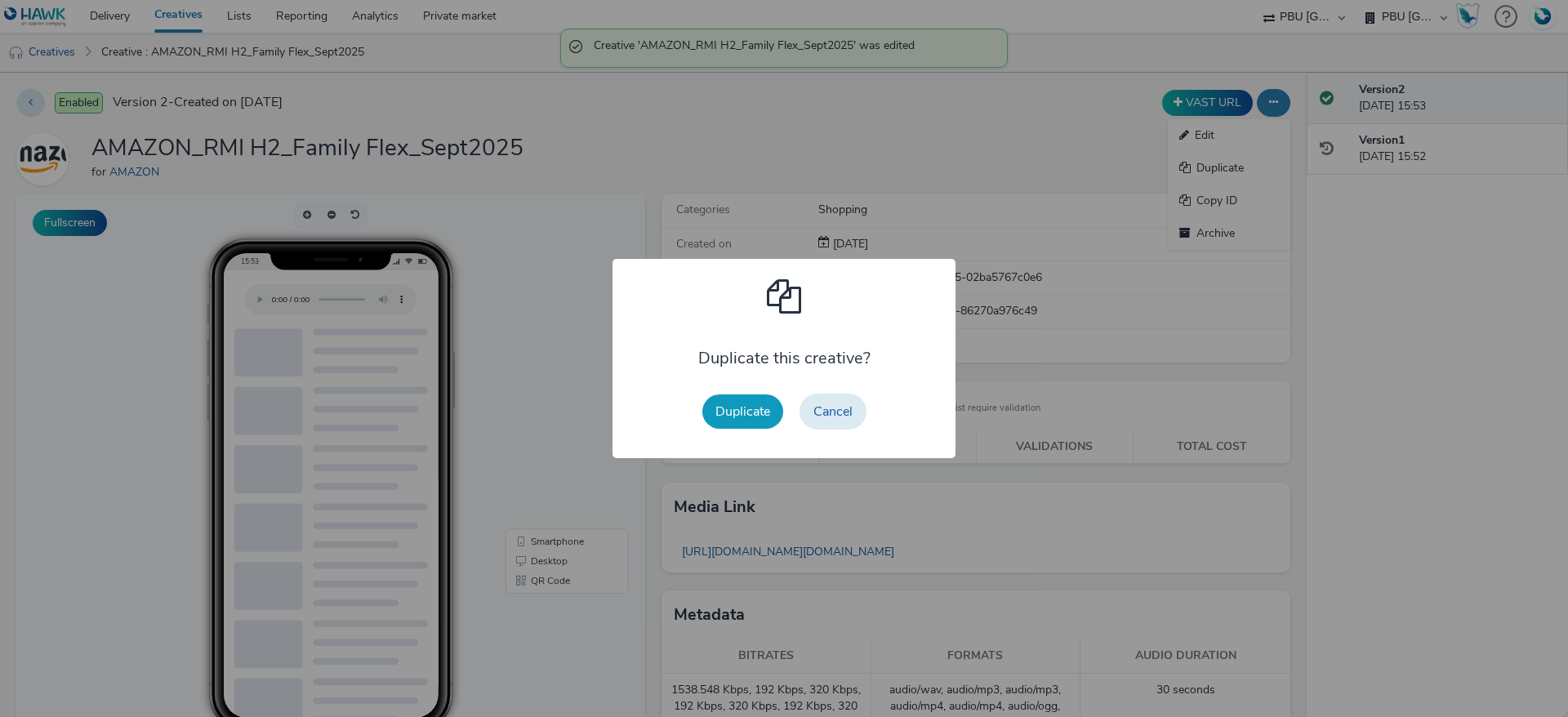
click at [757, 422] on button "Duplicate" at bounding box center [743, 411] width 81 height 35
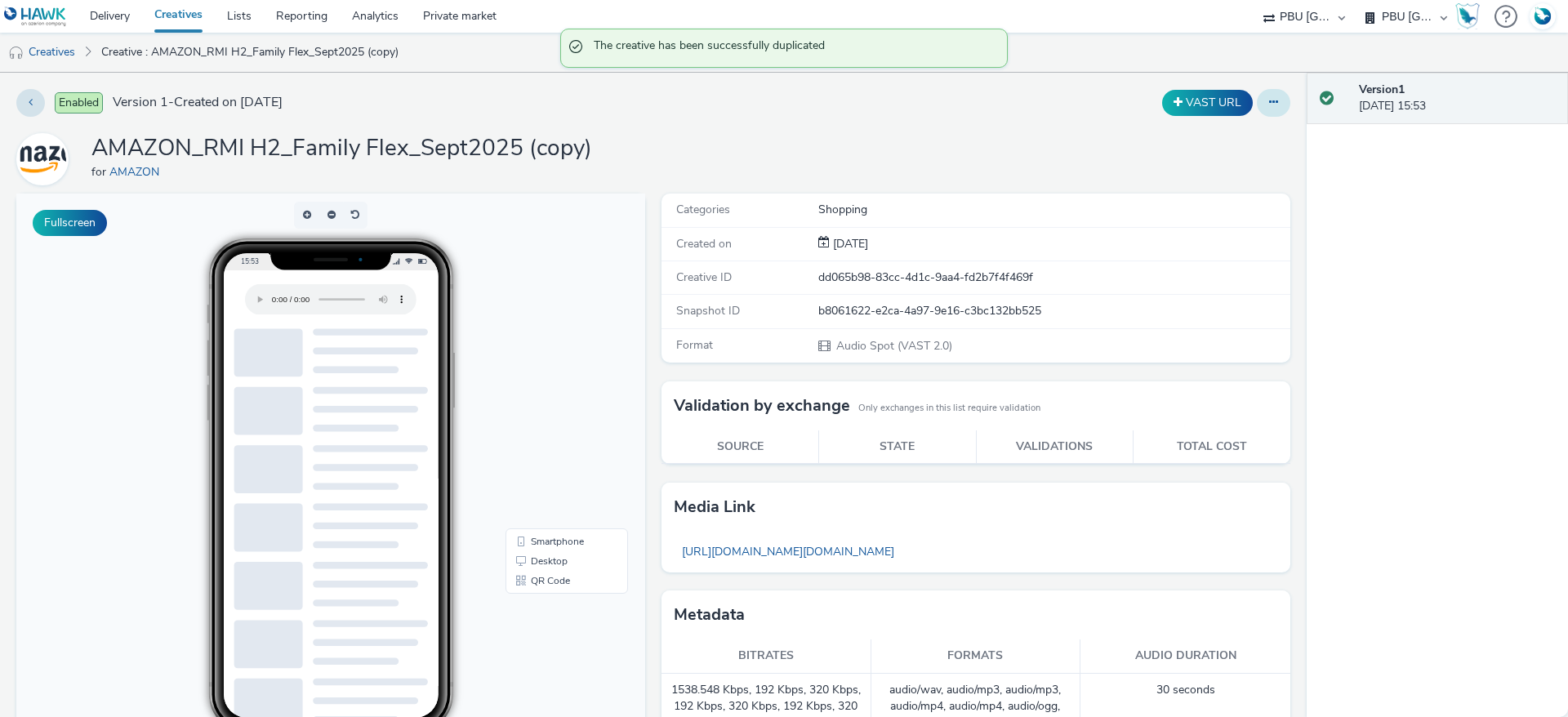
click at [1257, 110] on button at bounding box center [1274, 102] width 34 height 28
click at [1220, 132] on link "Edit" at bounding box center [1229, 135] width 123 height 33
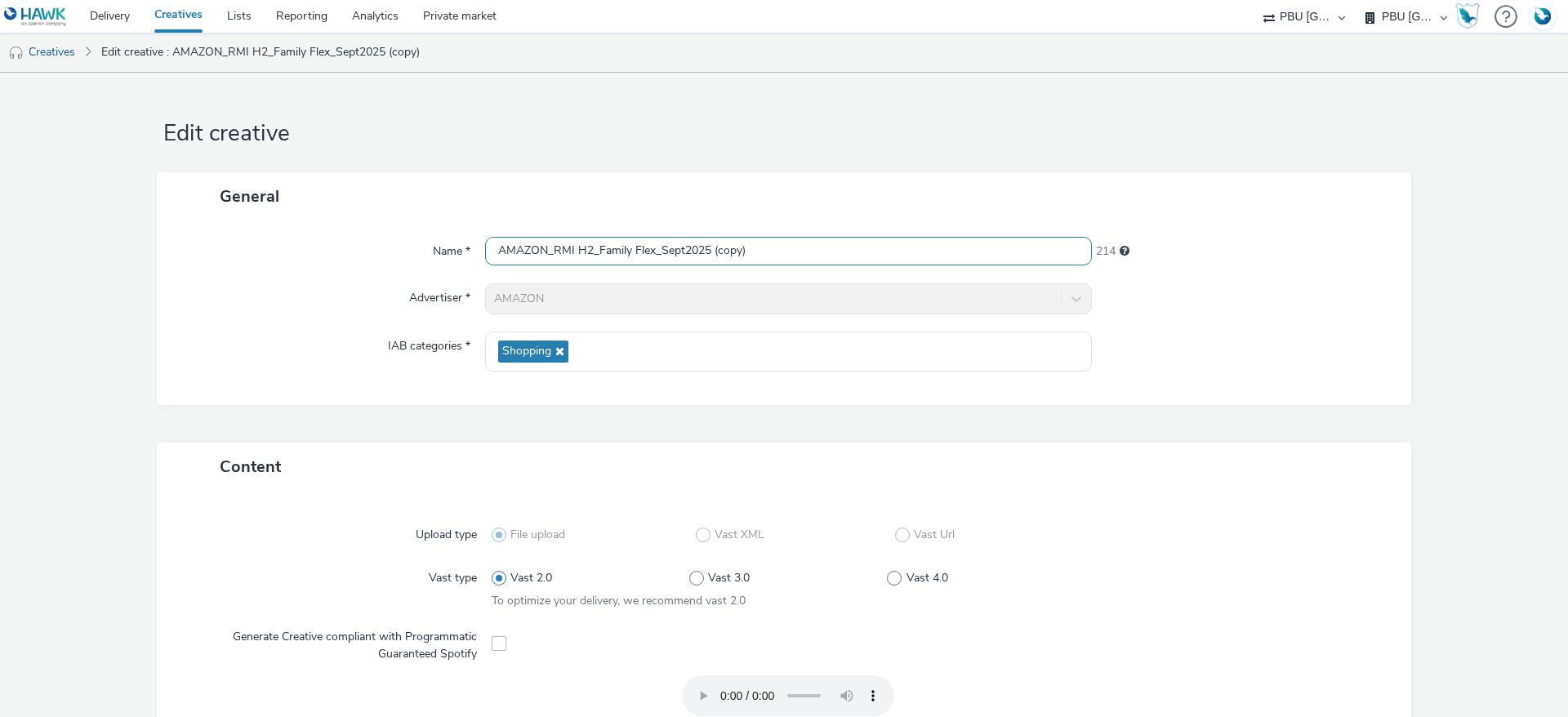
drag, startPoint x: 759, startPoint y: 241, endPoint x: 707, endPoint y: 244, distance: 52.1
click at [707, 244] on input "AMAZON_RMI H2_Family Flex_Sept2025 (copy)" at bounding box center [788, 251] width 607 height 29
drag, startPoint x: 649, startPoint y: 245, endPoint x: 594, endPoint y: 249, distance: 55.1
click at [594, 249] on input "AMAZON_RMI H2_Family Flex_Sept2025" at bounding box center [788, 251] width 607 height 29
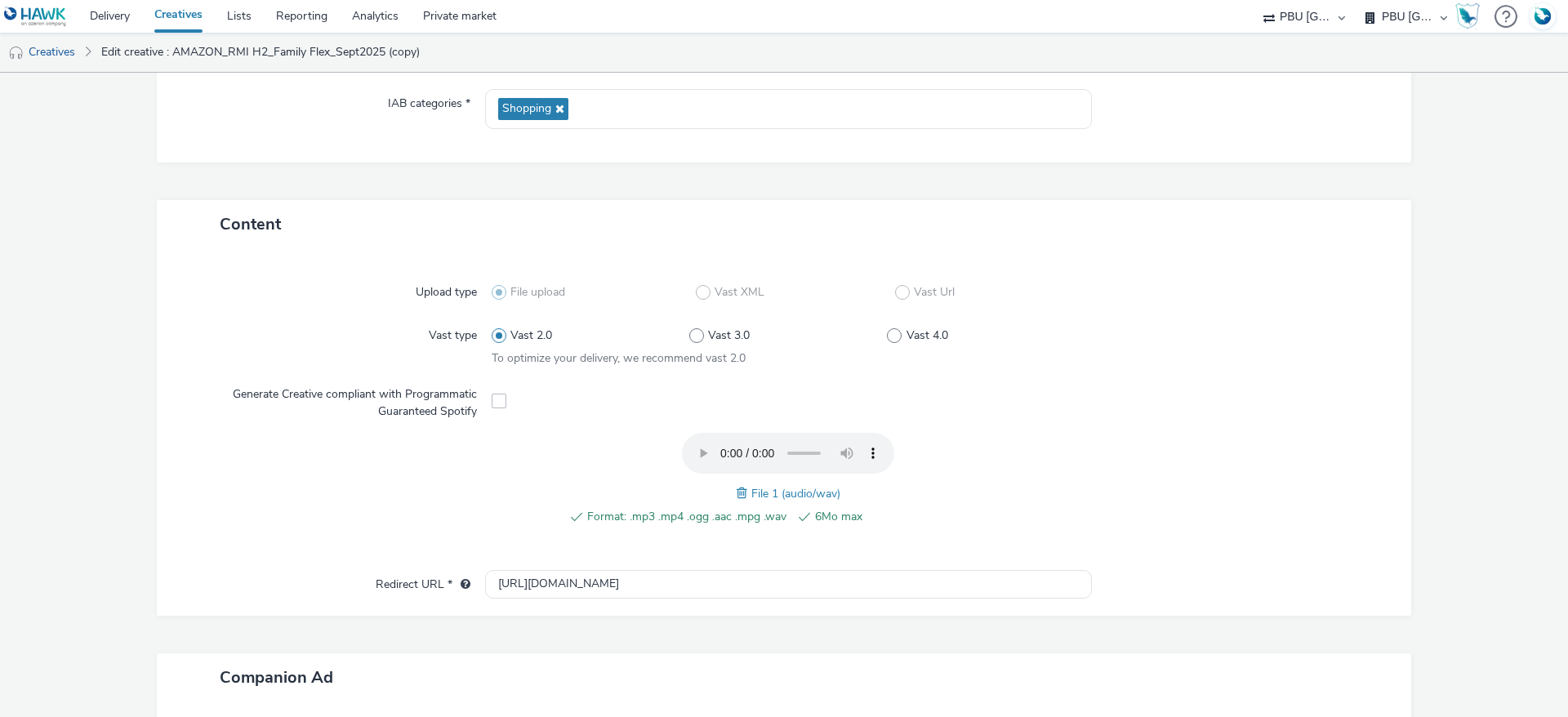
scroll to position [245, 0]
type input "AMAZON_RMI H2_Career Choice_Sept2025"
click at [737, 489] on span at bounding box center [743, 490] width 14 height 18
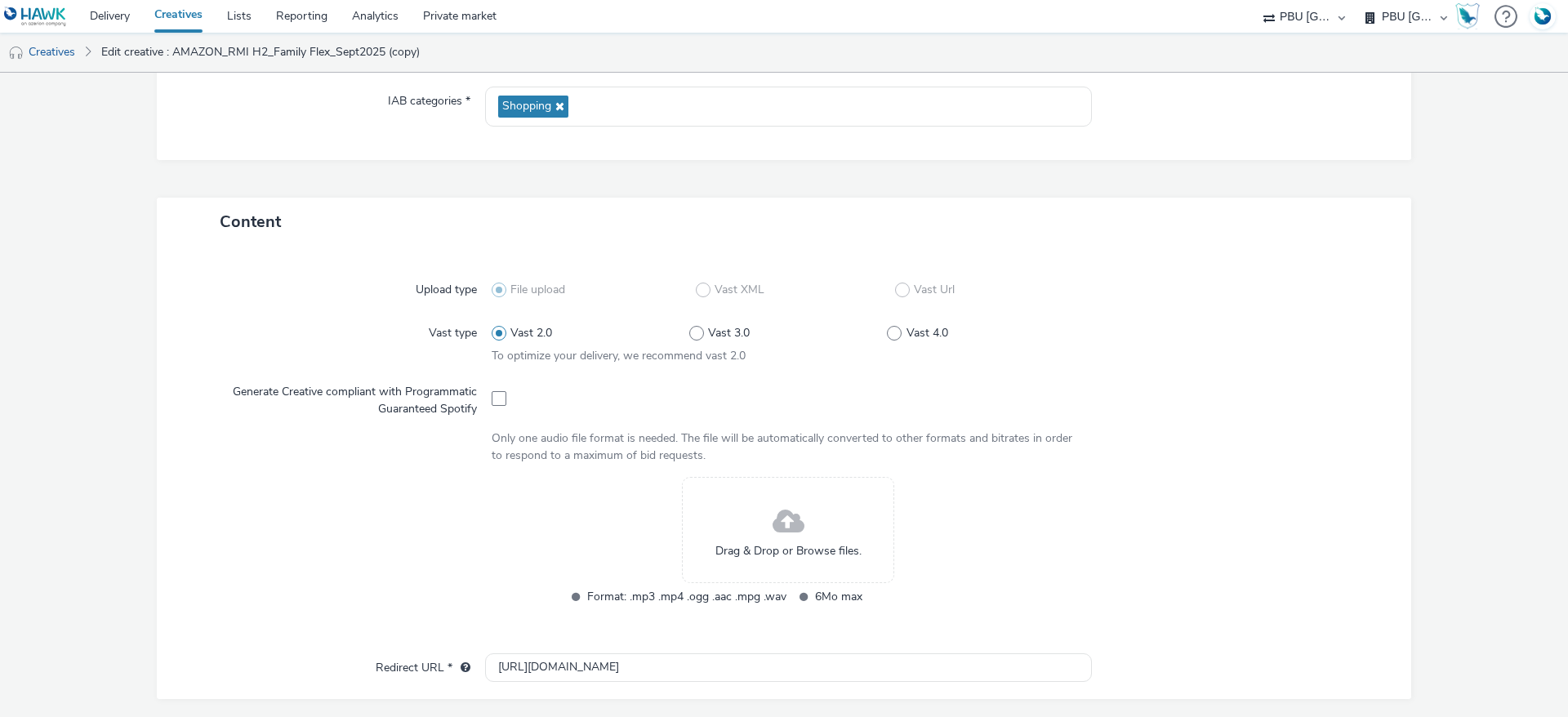
click at [736, 487] on div "Drag & Drop or Browse files." at bounding box center [788, 529] width 213 height 106
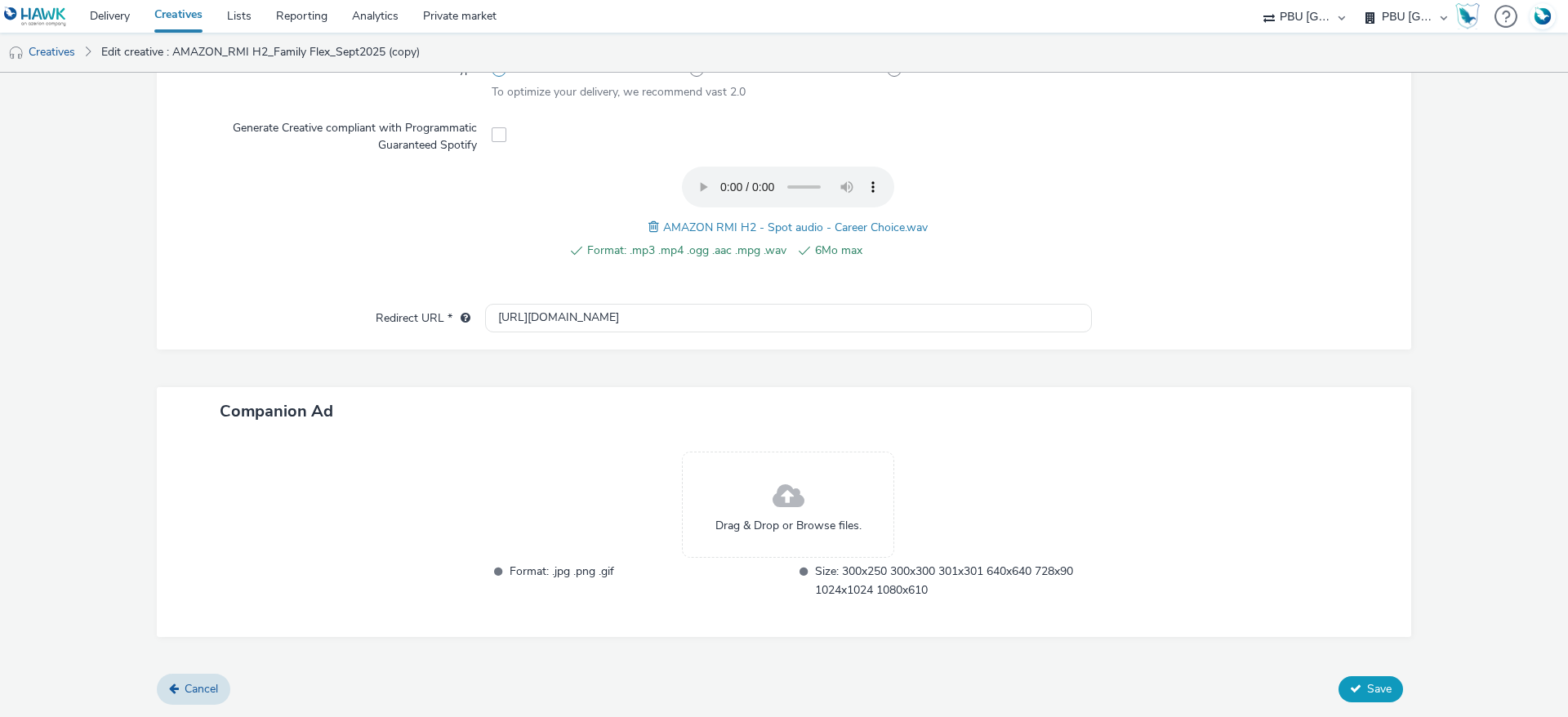
scroll to position [507, 0]
click at [1367, 683] on span "Save" at bounding box center [1379, 691] width 25 height 15
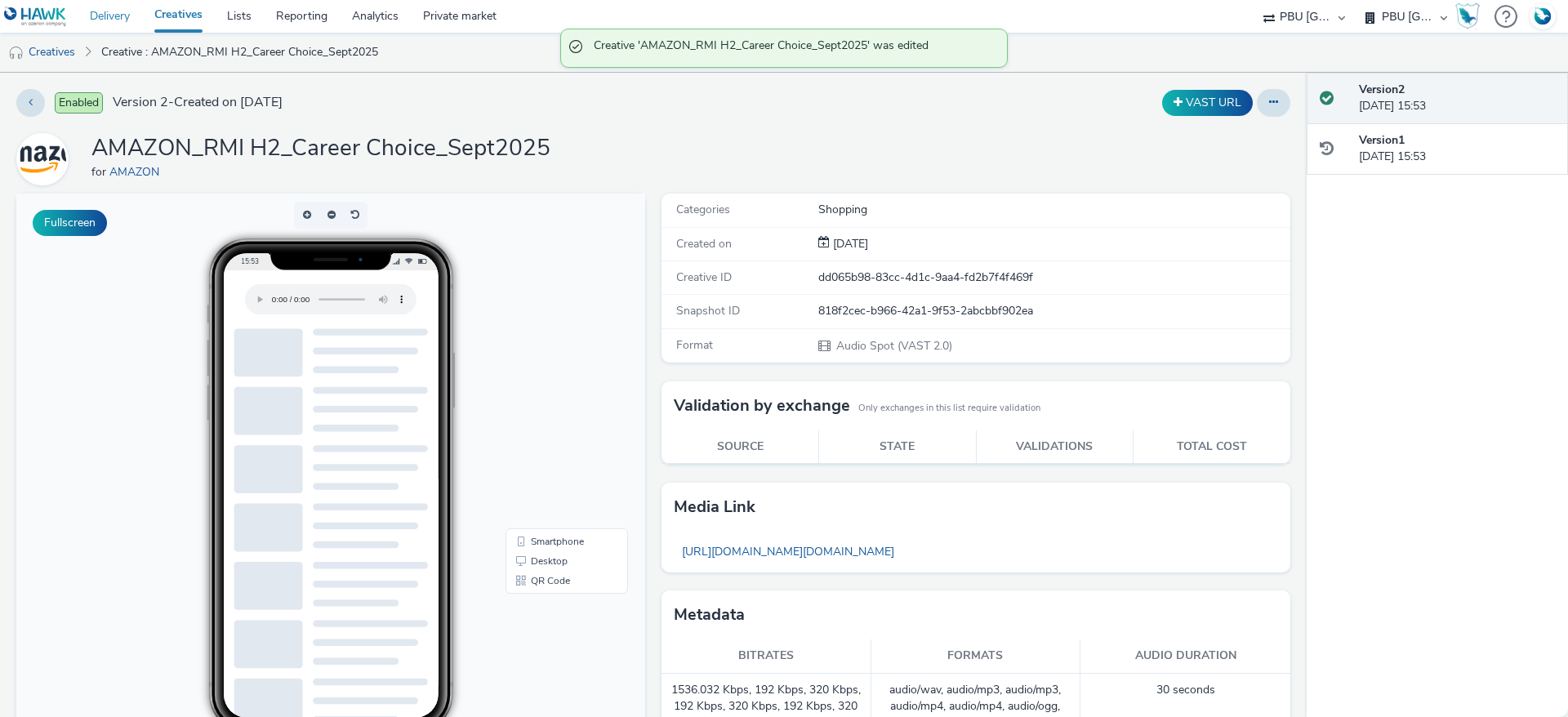
click at [113, 17] on link "Delivery" at bounding box center [110, 16] width 64 height 33
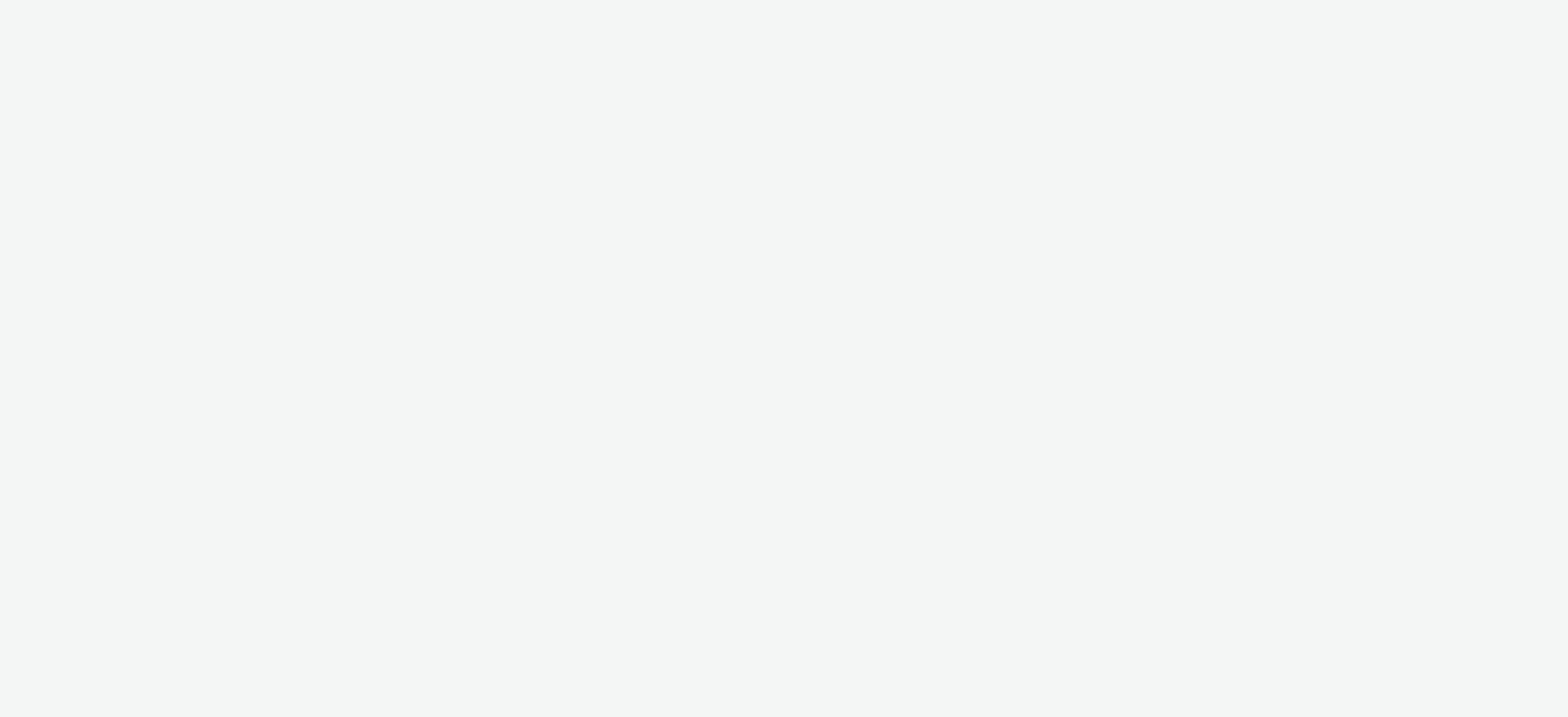
select select "38ed0f18-cbca-4106-be45-330e11e5f0af"
select select "f42c2087-8482-4af0-9099-e05519206007"
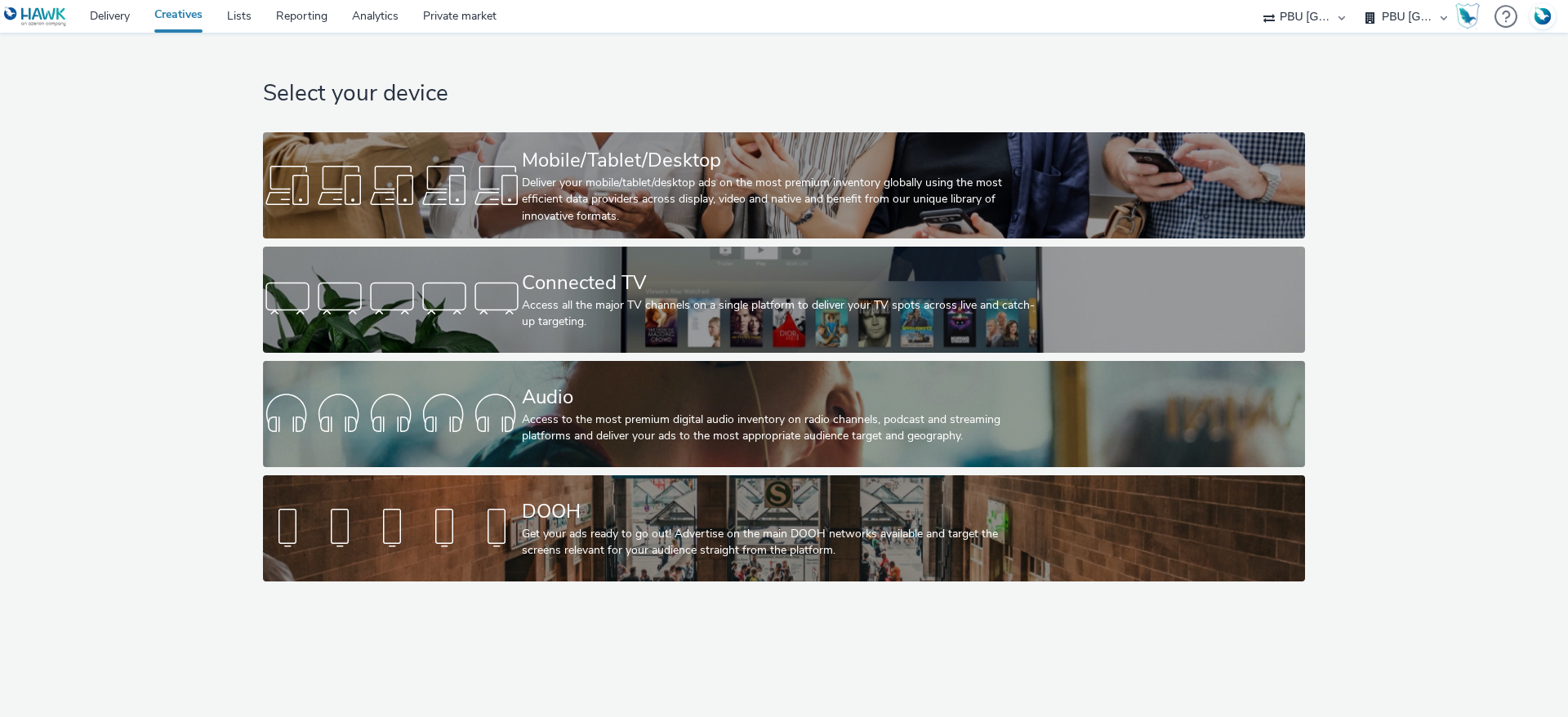
select select "38ed0f18-cbca-4106-be45-330e11e5f0af"
select select "f42c2087-8482-4af0-9099-e05519206007"
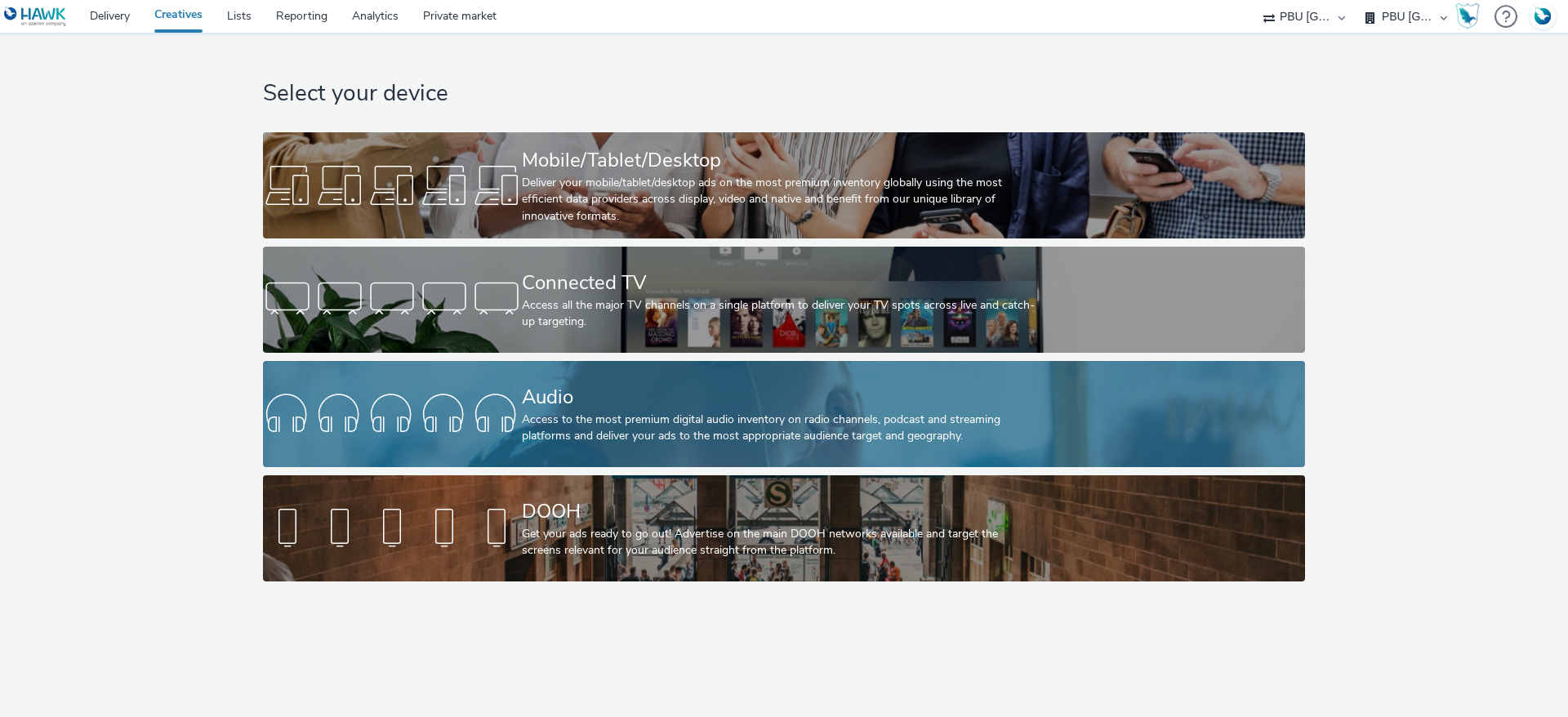
click at [660, 366] on div "Audio Access to the most premium digital audio inventory on radio channels, pod…" at bounding box center [781, 413] width 518 height 106
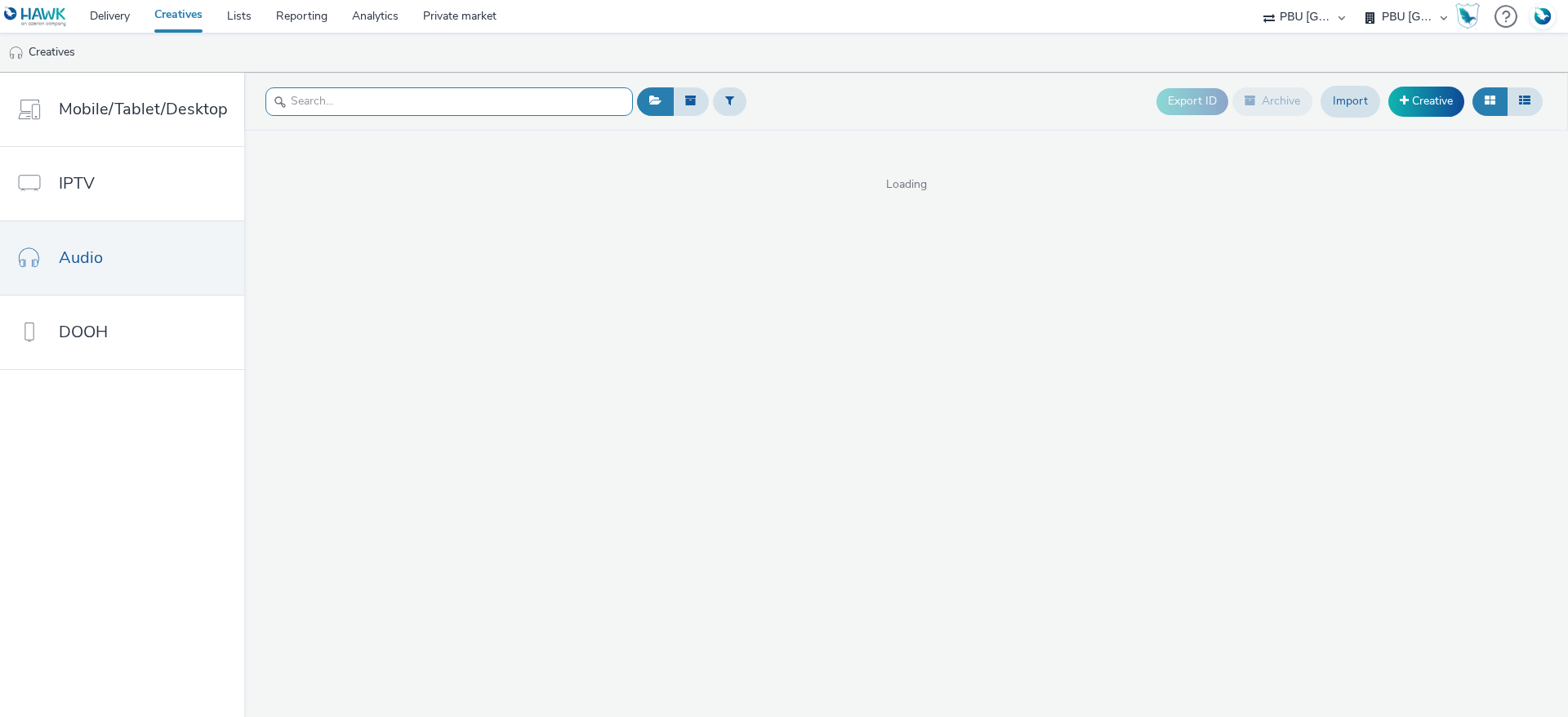
click at [420, 96] on input "text" at bounding box center [450, 102] width 367 height 29
type input "amazon"
